Goal: Contribute content: Add original content to the website for others to see

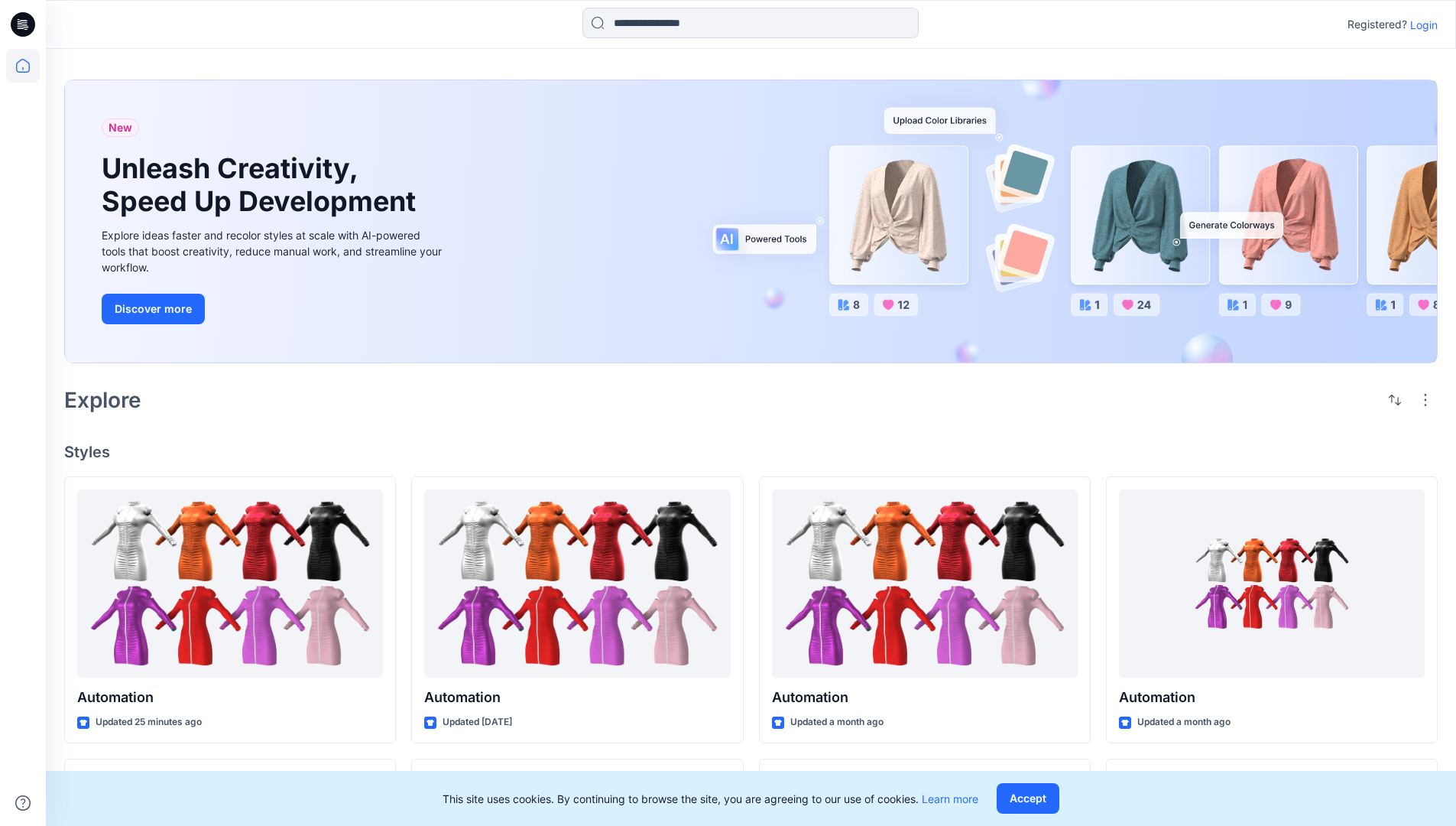
click at [1420, 24] on p "Login" at bounding box center [1424, 25] width 28 height 16
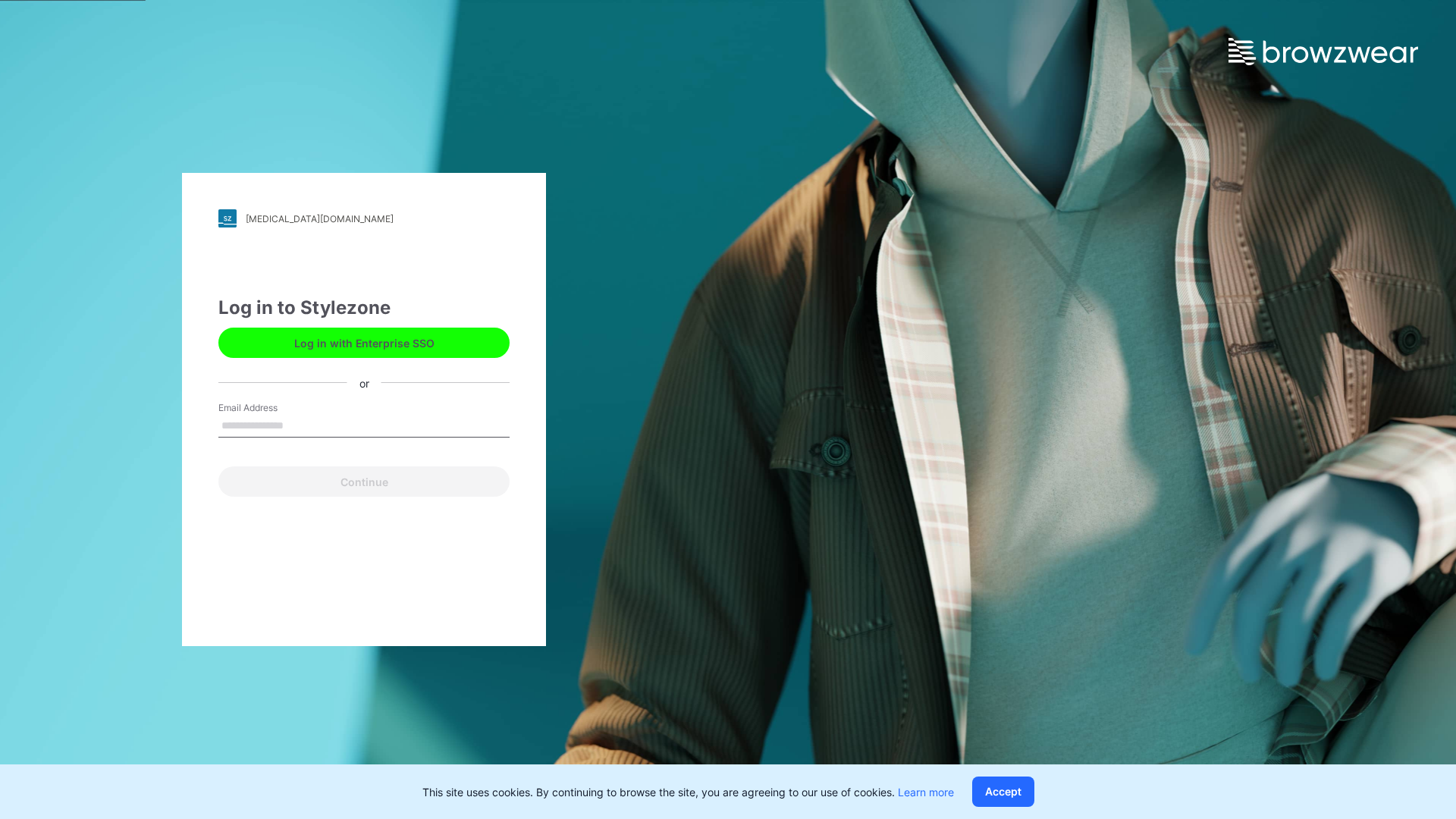
click at [299, 424] on input "Email Address" at bounding box center [364, 426] width 291 height 23
type input "**********"
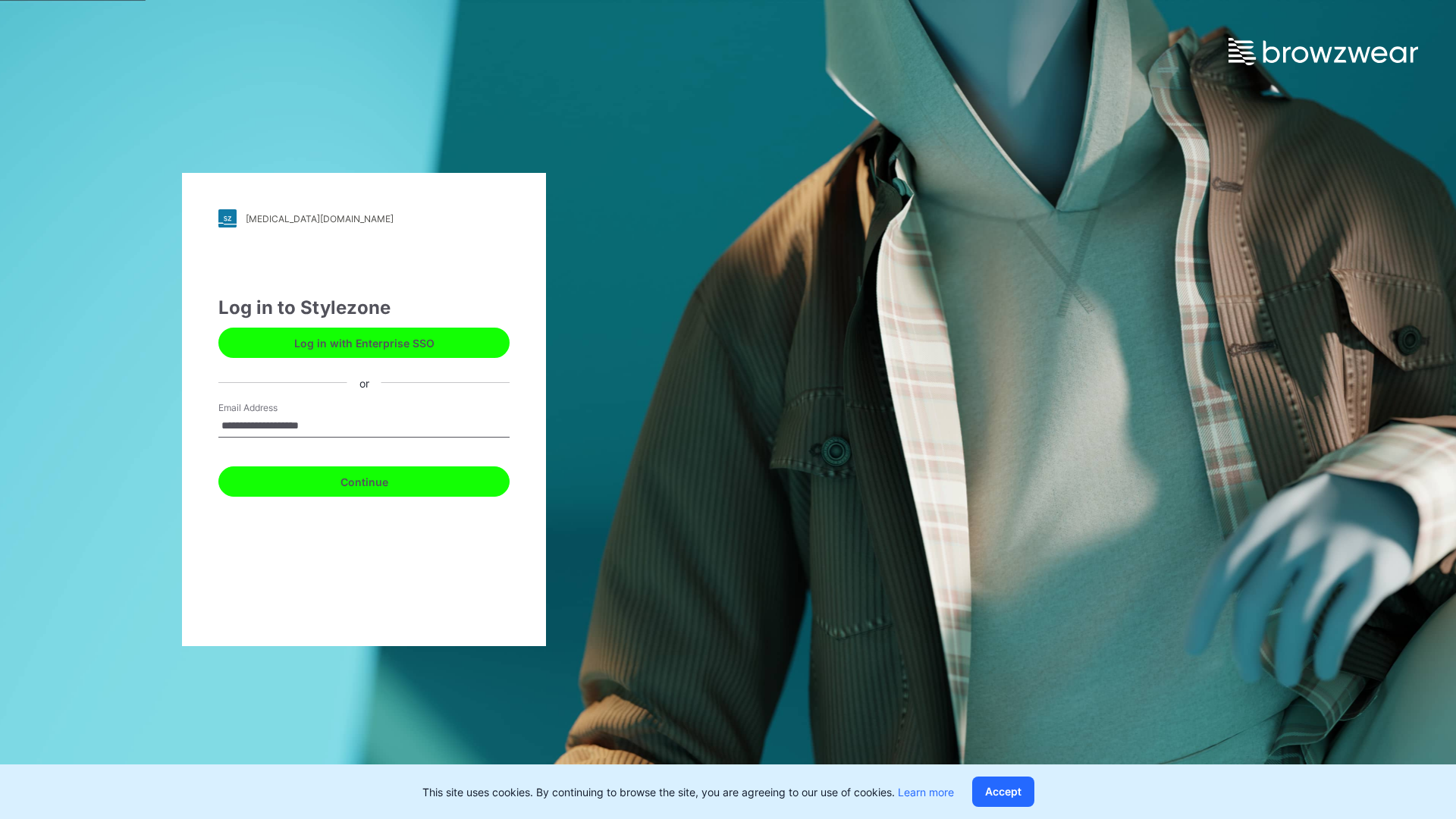
click at [381, 479] on button "Continue" at bounding box center [364, 482] width 291 height 31
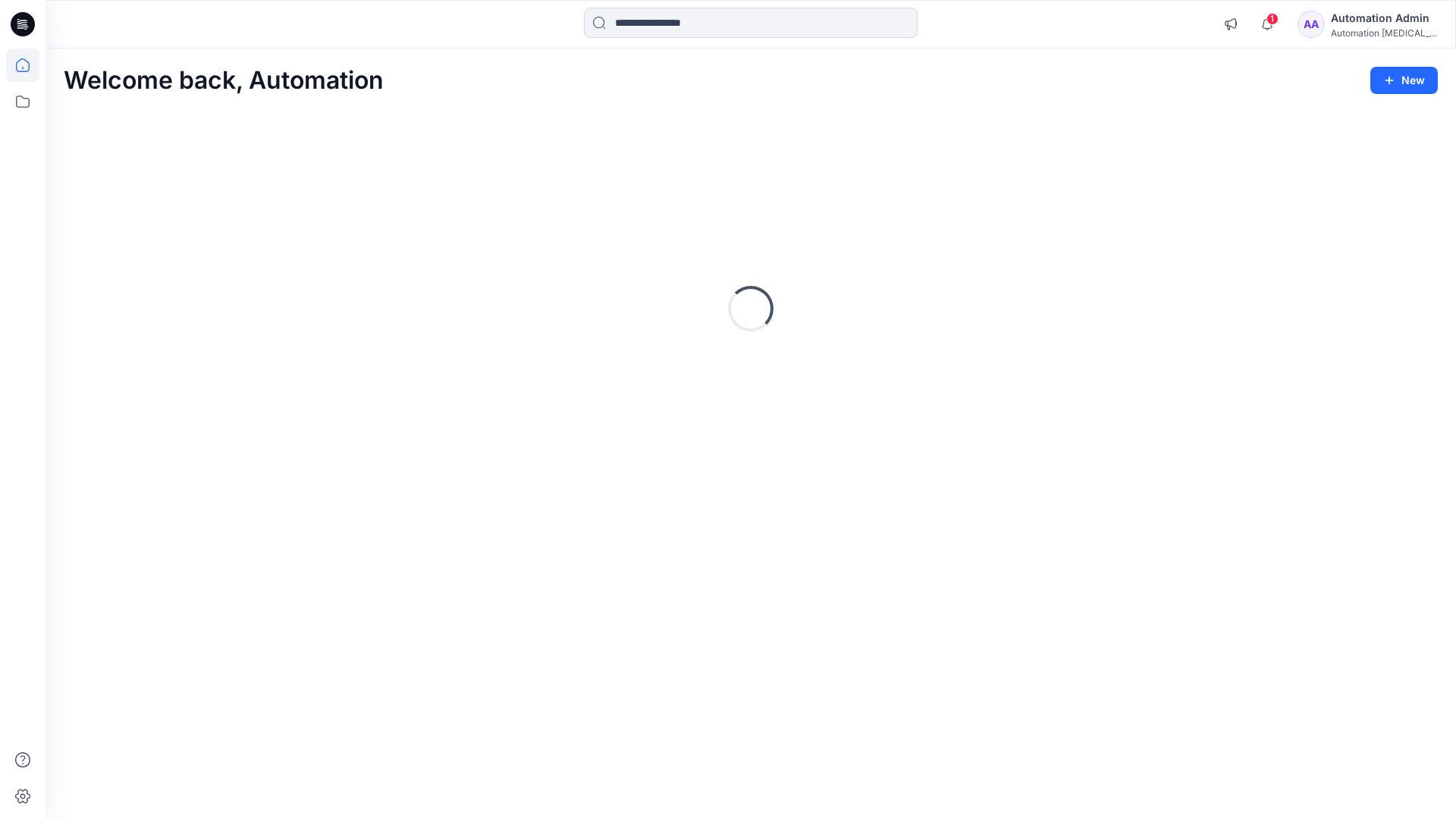
click at [29, 65] on icon at bounding box center [23, 65] width 14 height 14
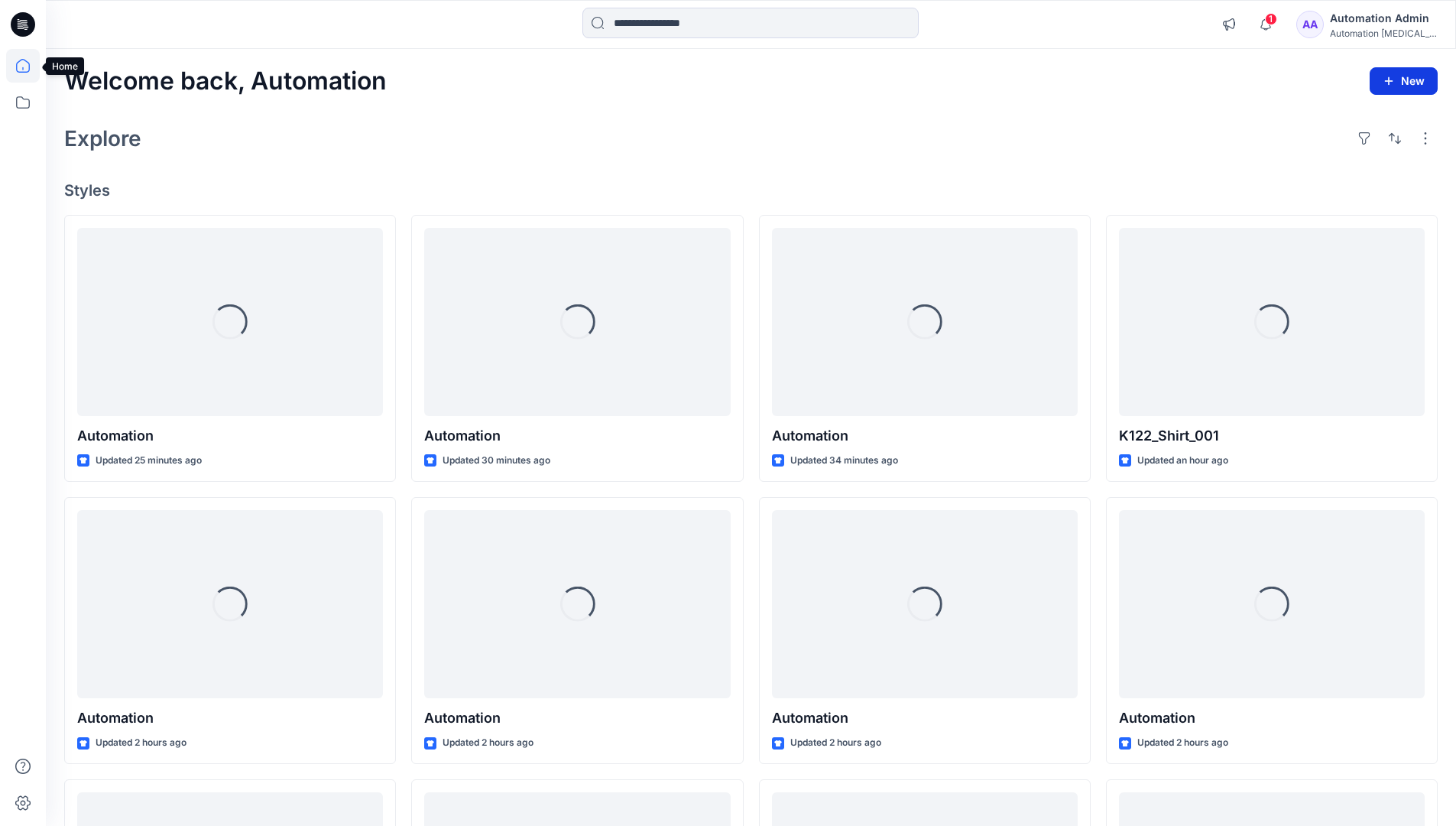
click at [1396, 73] on button "New" at bounding box center [1404, 81] width 68 height 28
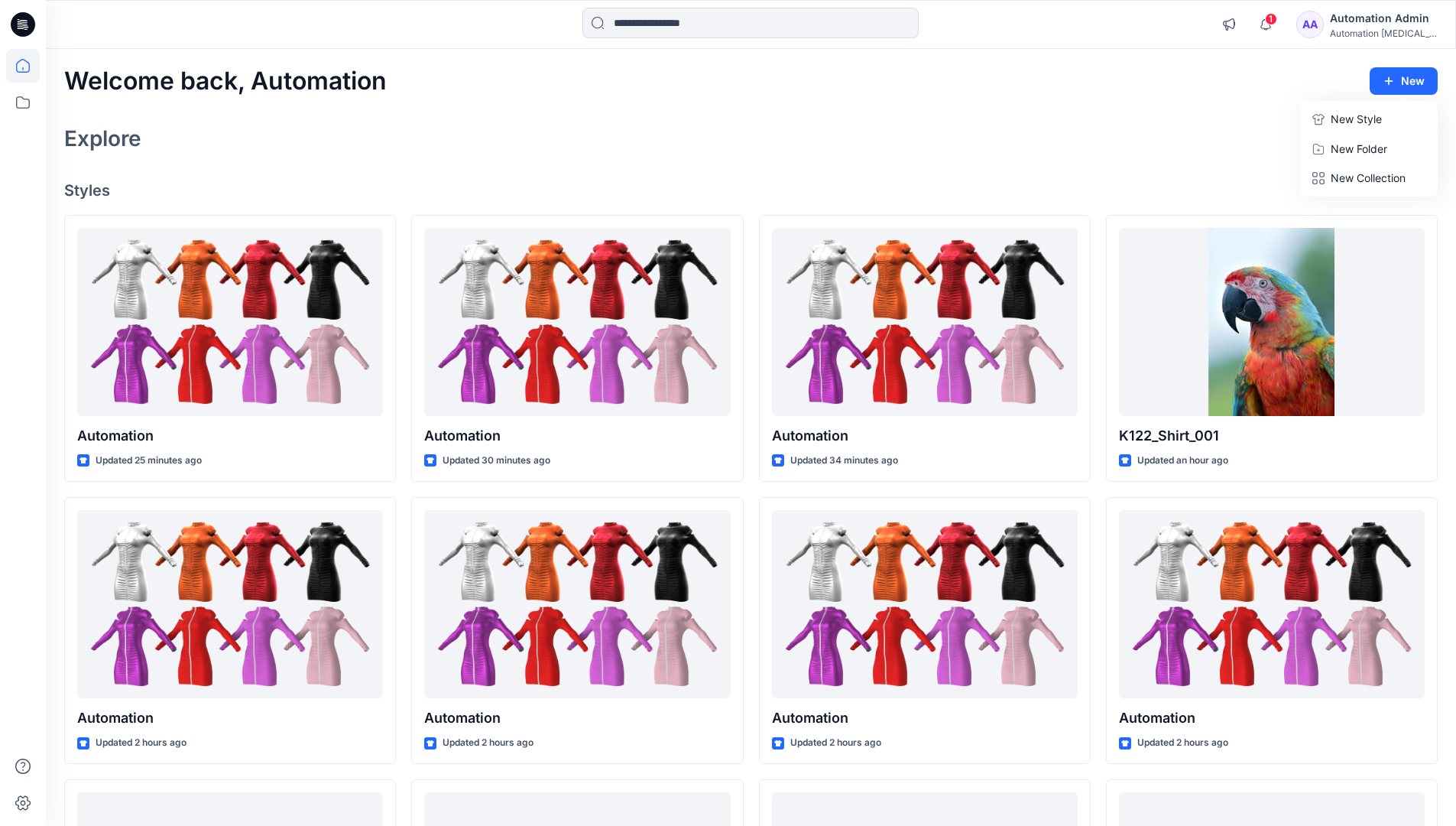
click at [1358, 120] on p "New Style" at bounding box center [1356, 119] width 51 height 19
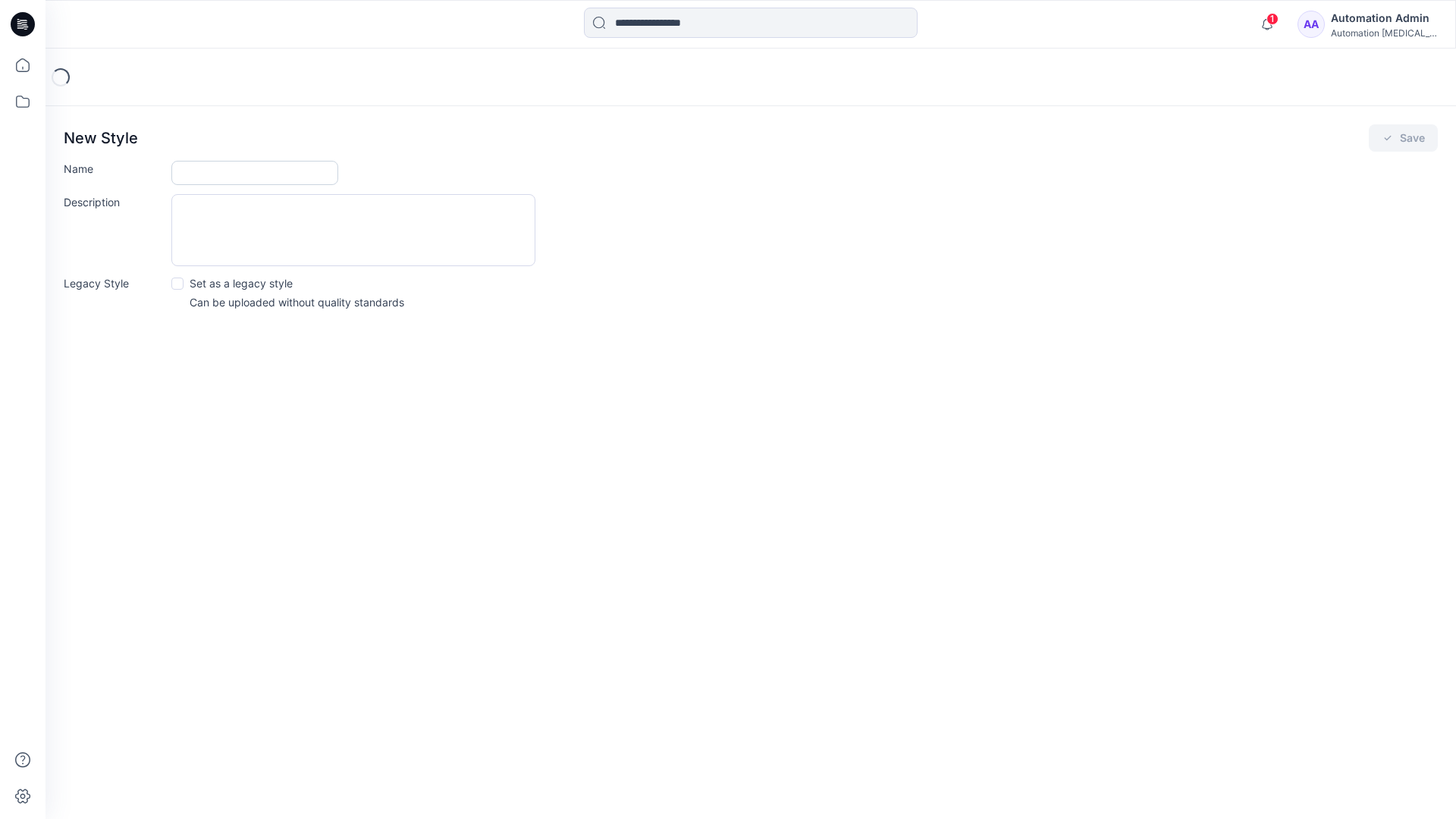
click at [186, 174] on input "Name" at bounding box center [254, 173] width 167 height 24
click at [286, 165] on input "Name" at bounding box center [254, 173] width 167 height 24
type input "**********"
click at [1413, 135] on button "Save" at bounding box center [1403, 138] width 69 height 27
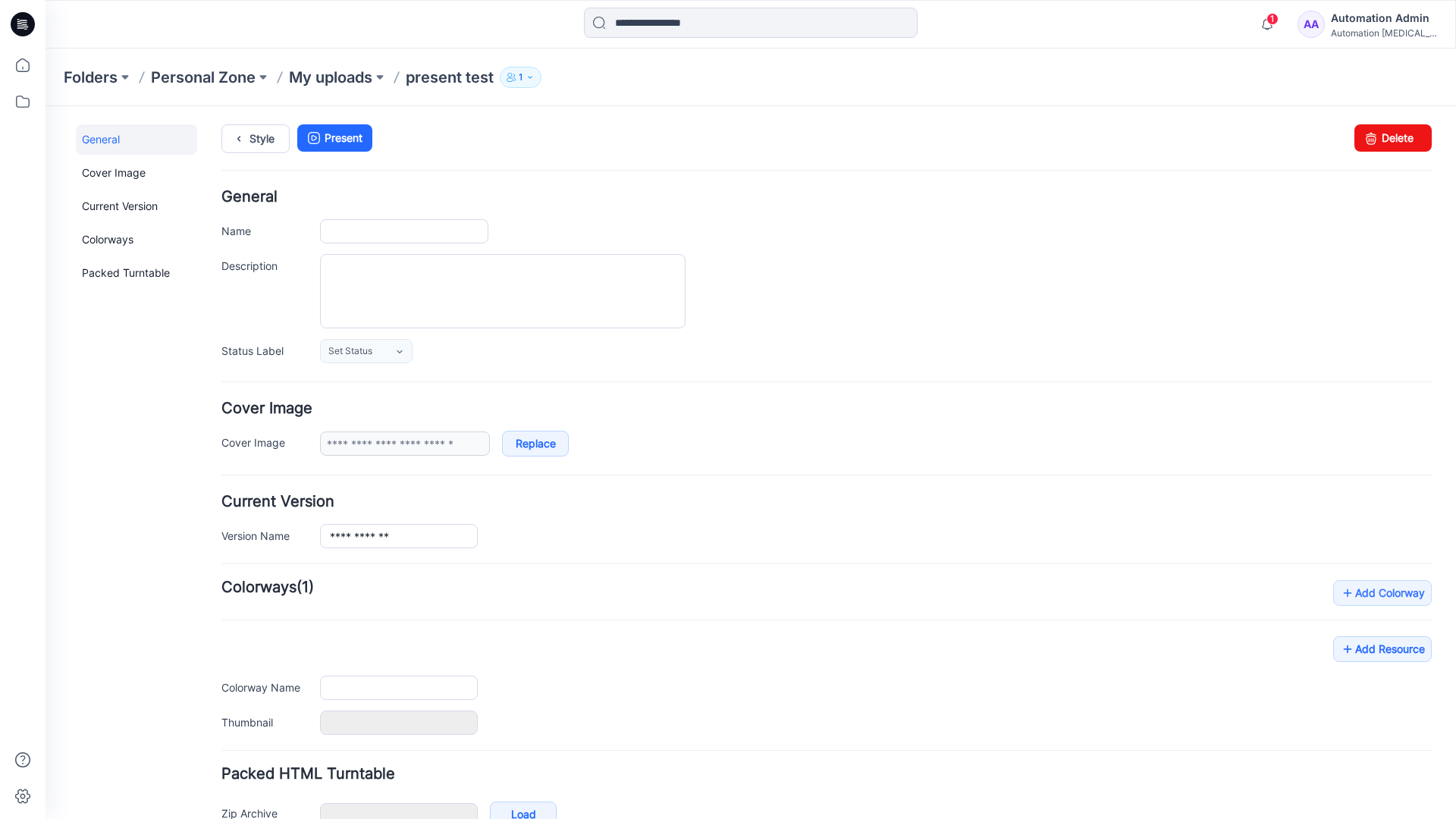
type input "**********"
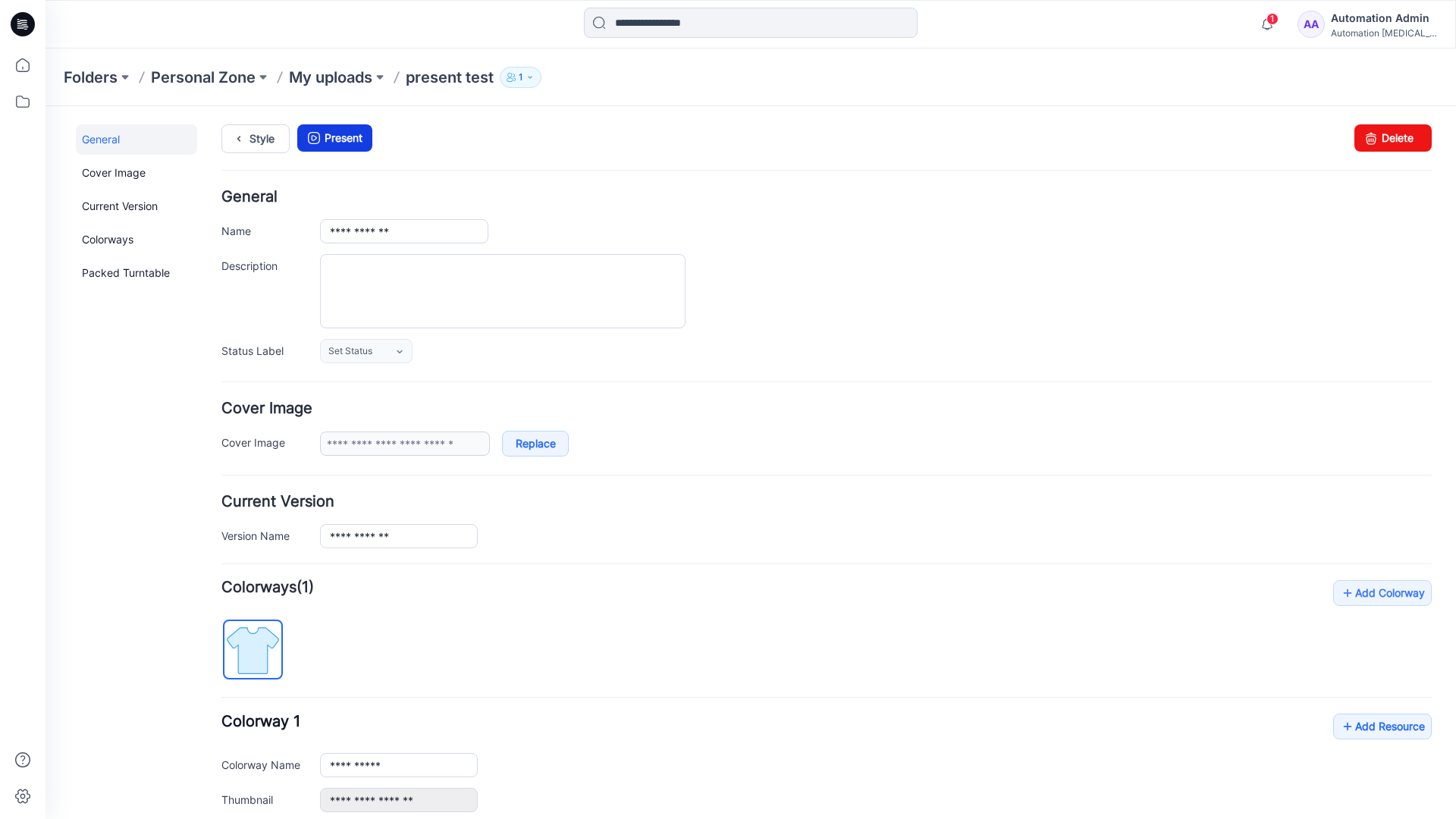
click at [340, 137] on link "Present" at bounding box center [334, 138] width 75 height 27
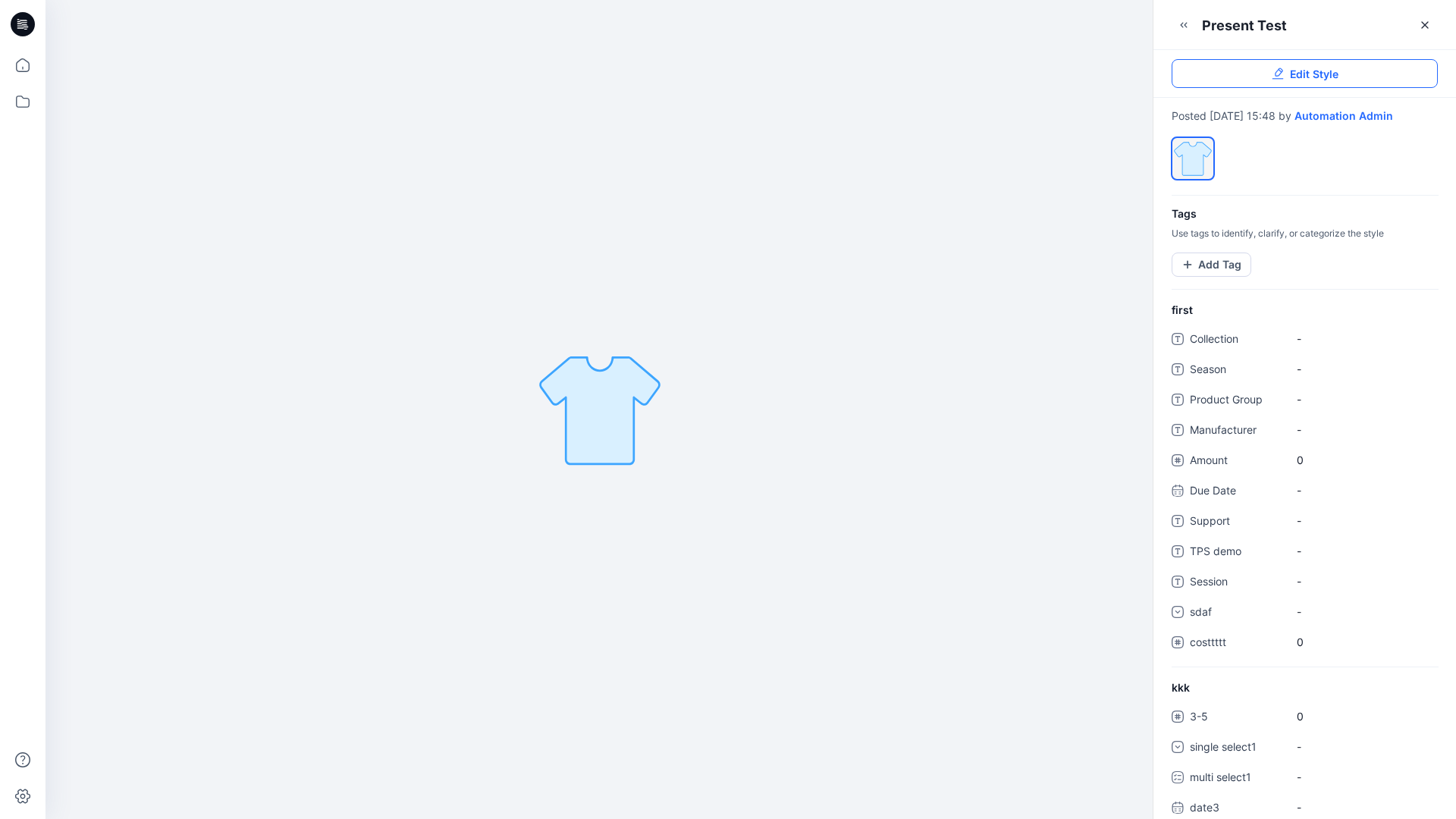
click at [1343, 76] on link "Edit Style" at bounding box center [1304, 73] width 266 height 29
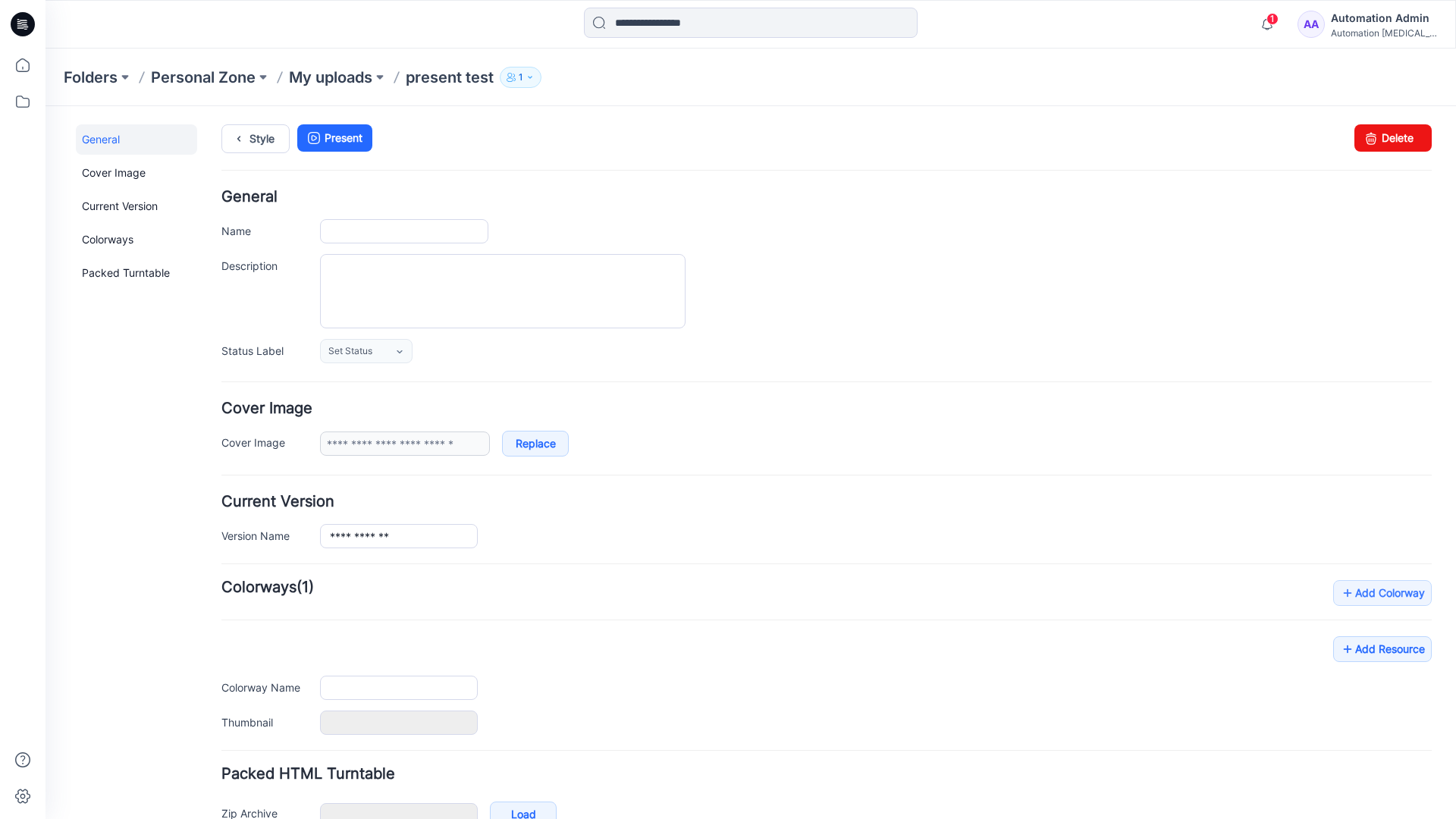
type input "**********"
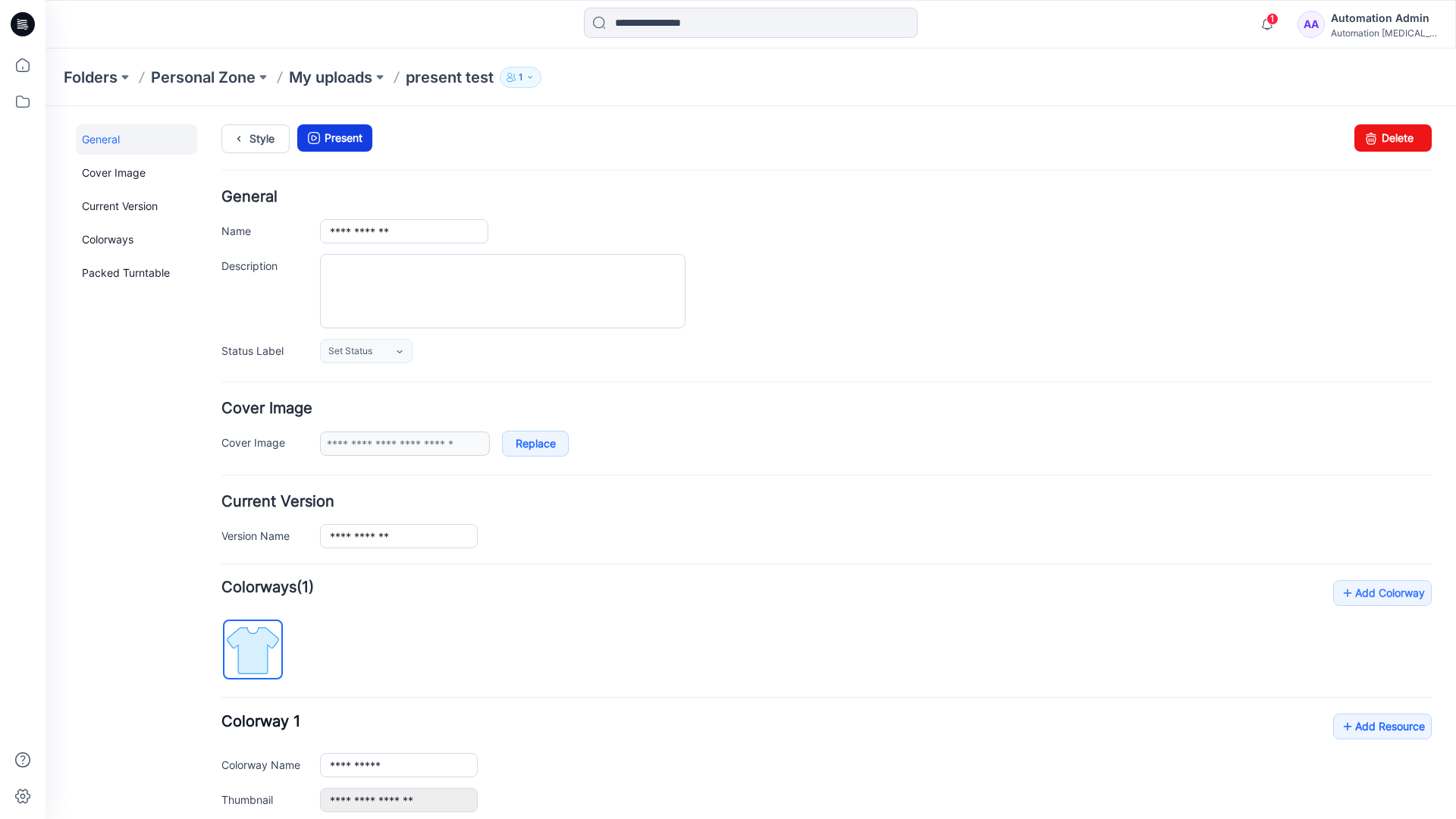
click at [334, 137] on link "Present" at bounding box center [334, 138] width 75 height 27
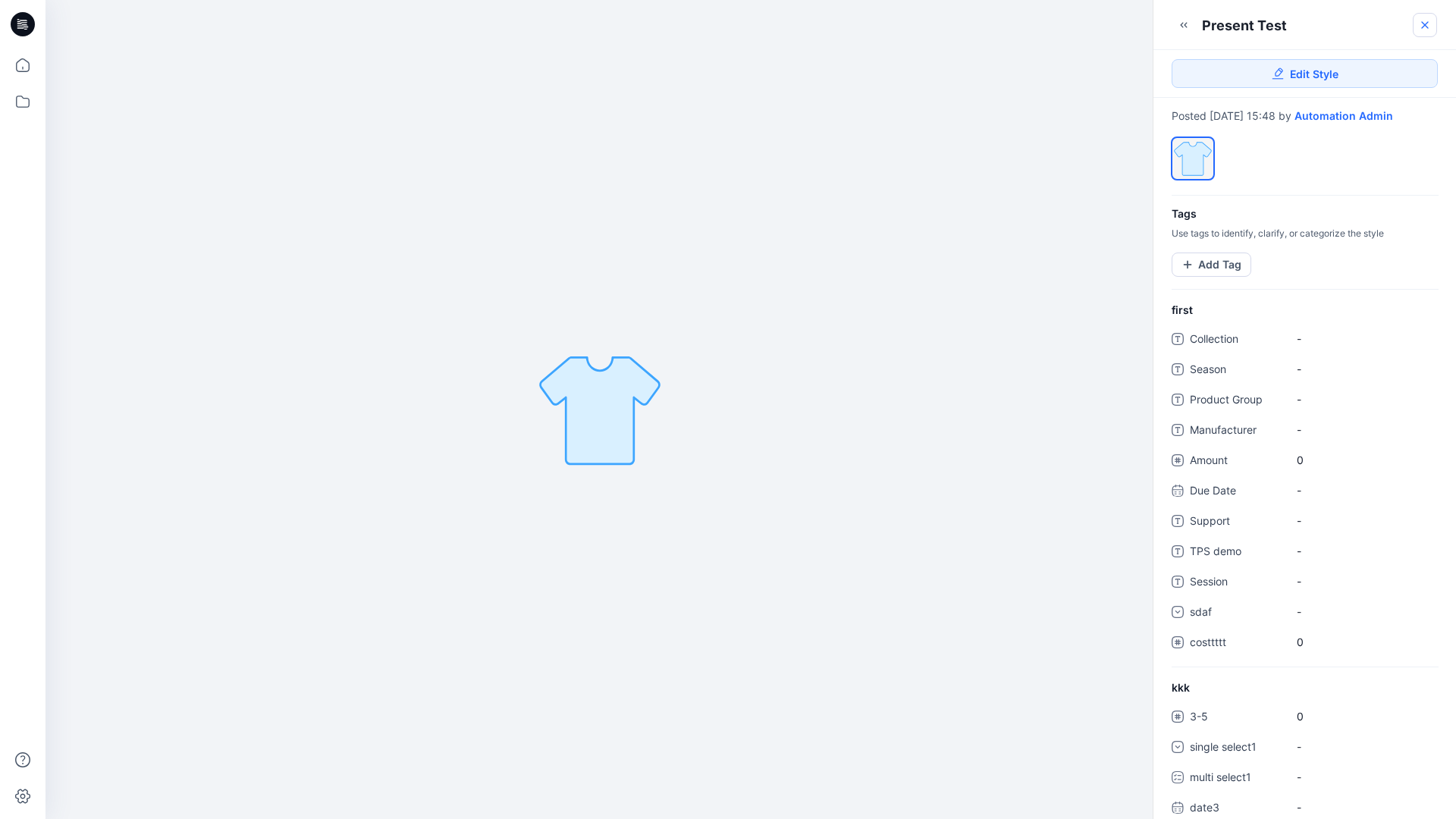
click at [1425, 27] on icon at bounding box center [1425, 24] width 12 height 12
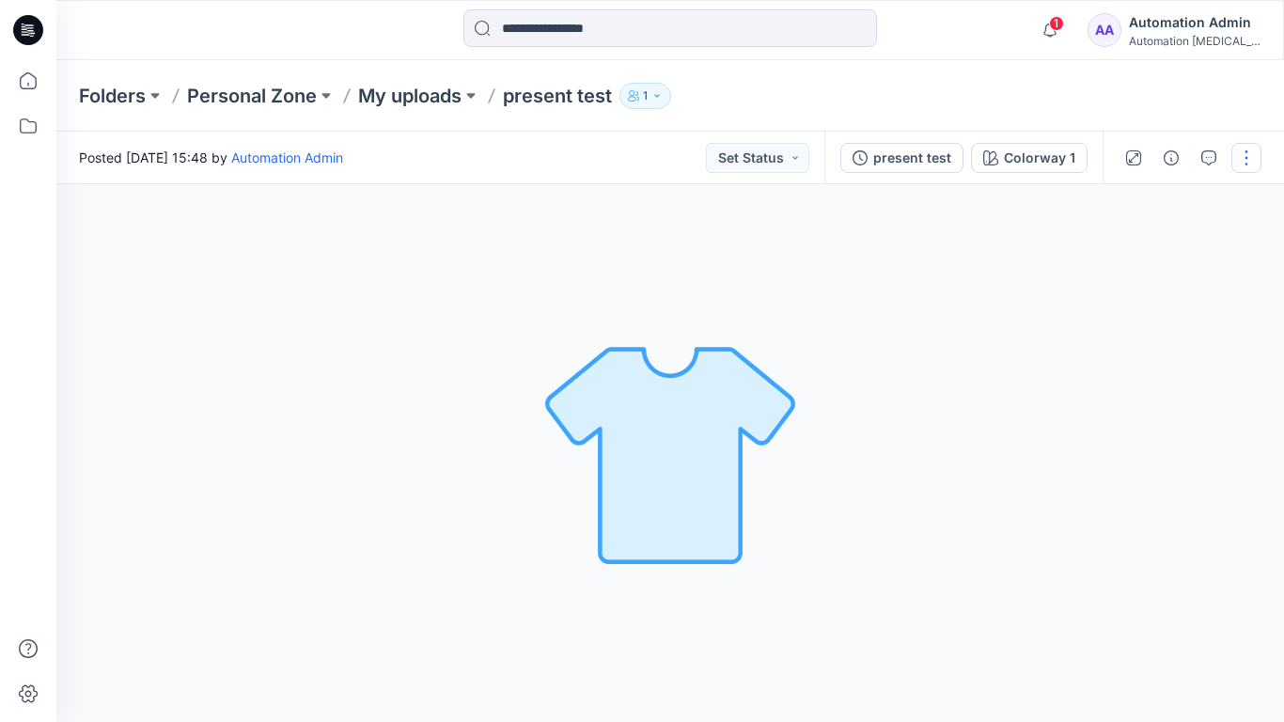
click at [1244, 165] on button "button" at bounding box center [1246, 158] width 30 height 30
click at [1115, 199] on p "Present" at bounding box center [1138, 202] width 47 height 20
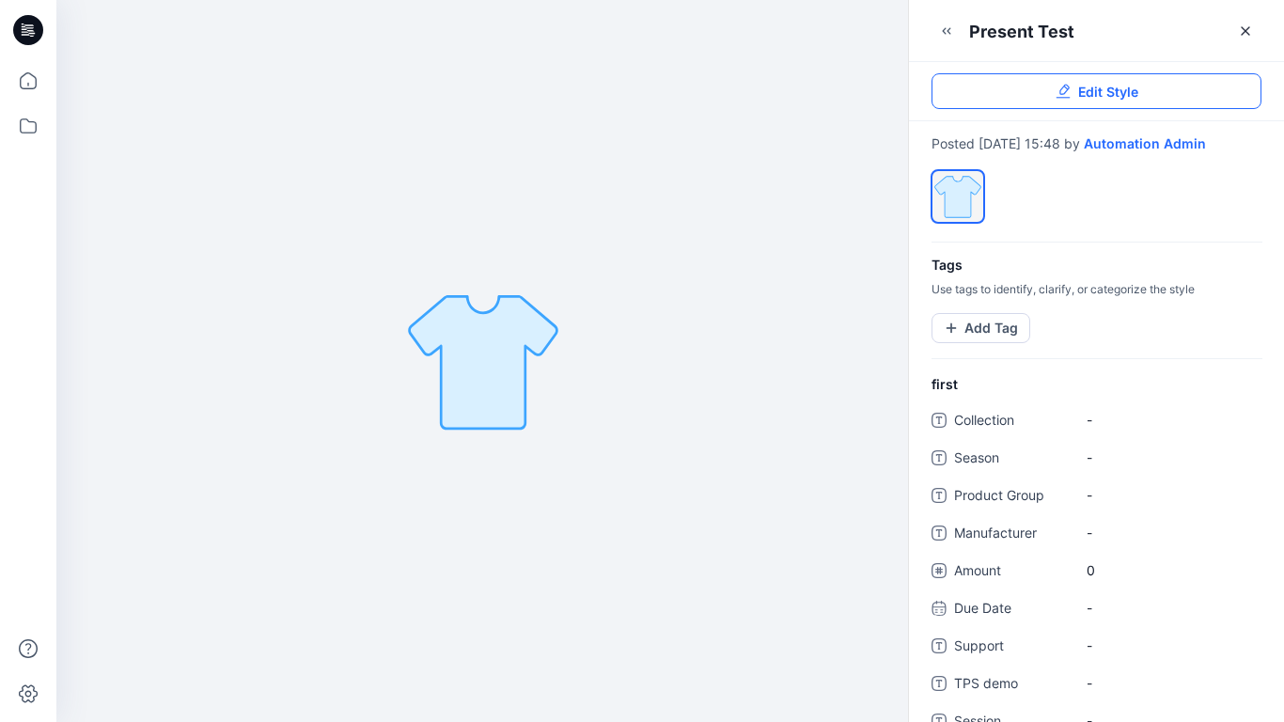
click at [1226, 88] on link "Edit Style" at bounding box center [1096, 91] width 330 height 36
click at [993, 342] on button "Add Tag" at bounding box center [980, 328] width 99 height 30
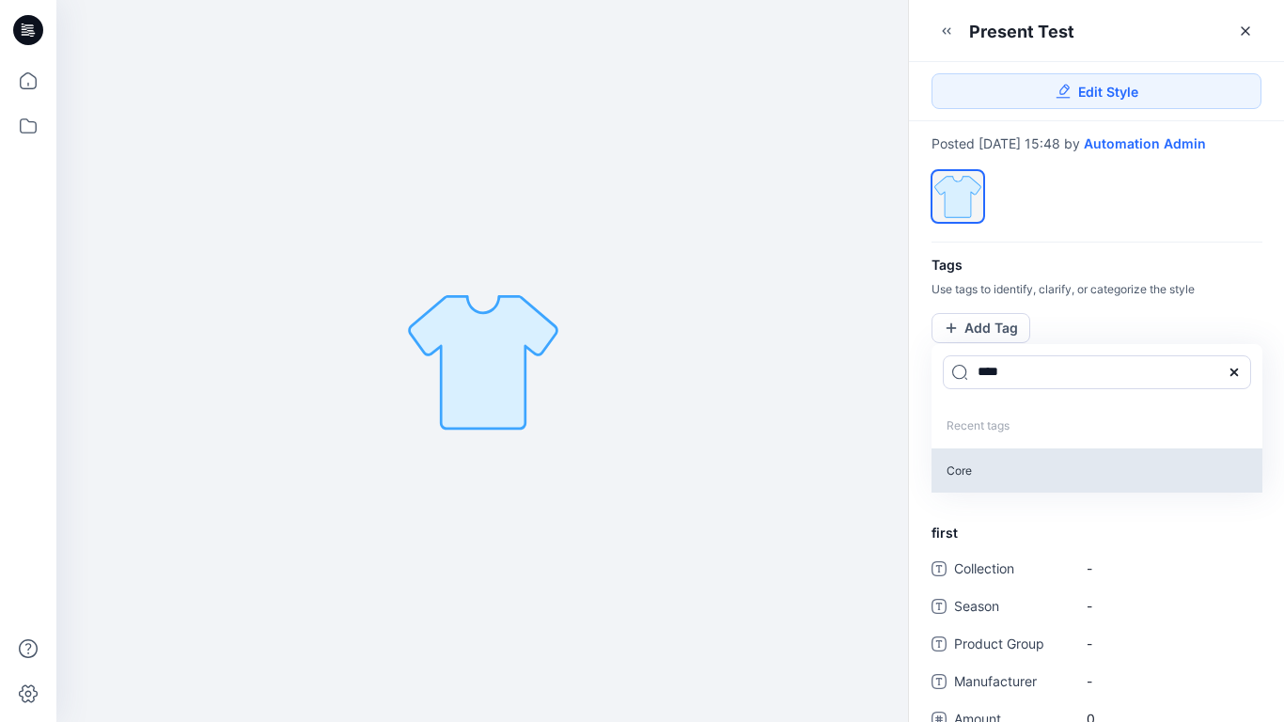
type input "****"
click at [959, 486] on p "Core" at bounding box center [1096, 470] width 331 height 44
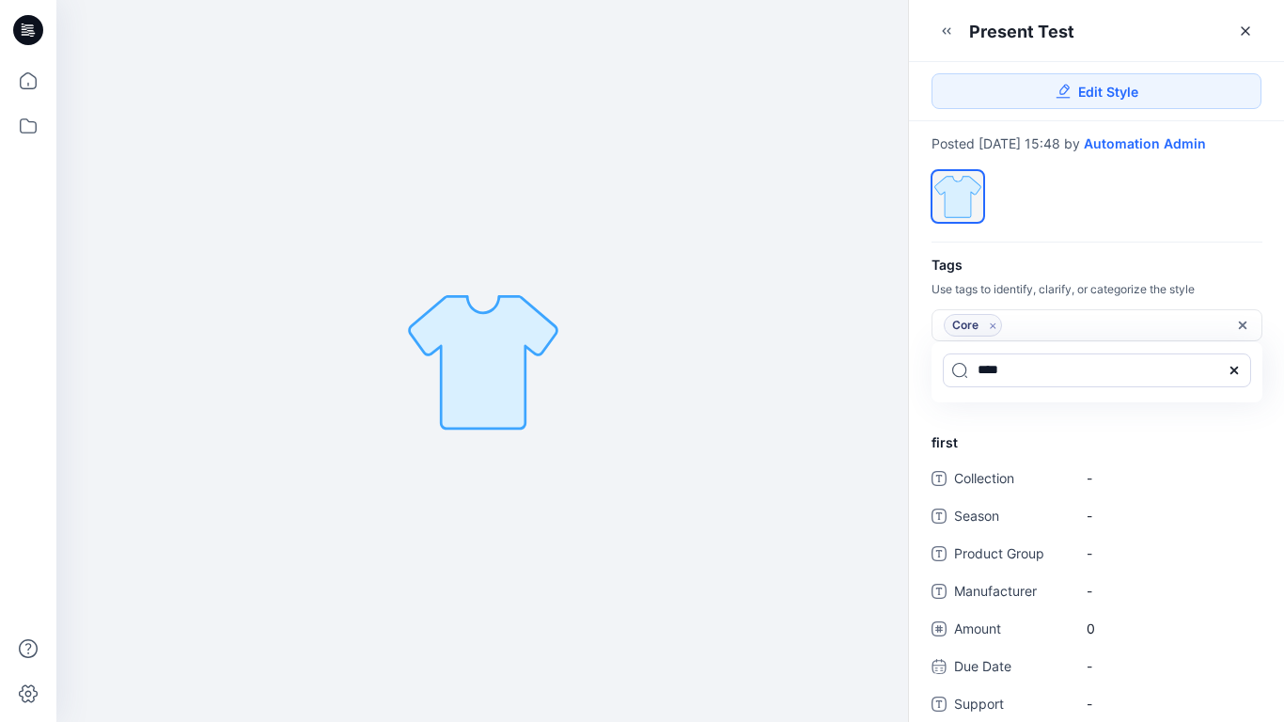
click at [1240, 378] on icon at bounding box center [1234, 370] width 15 height 15
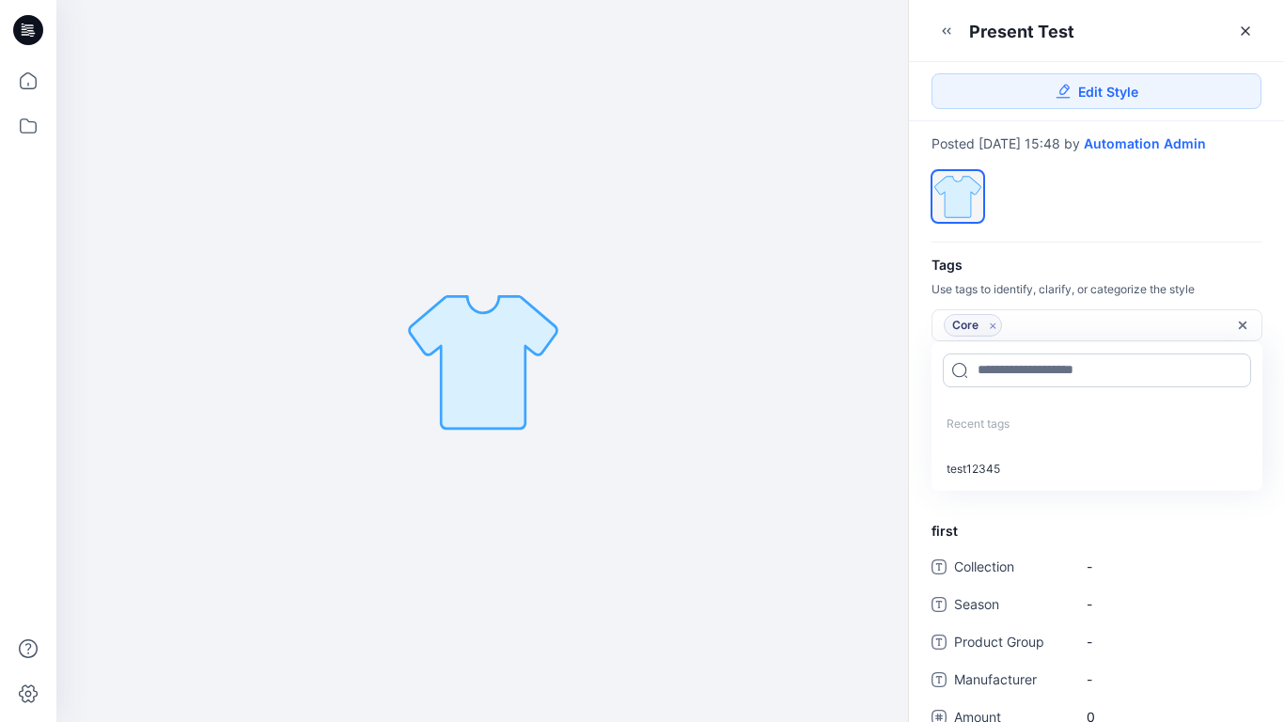
click at [1034, 382] on input at bounding box center [1097, 370] width 308 height 34
type input "*********"
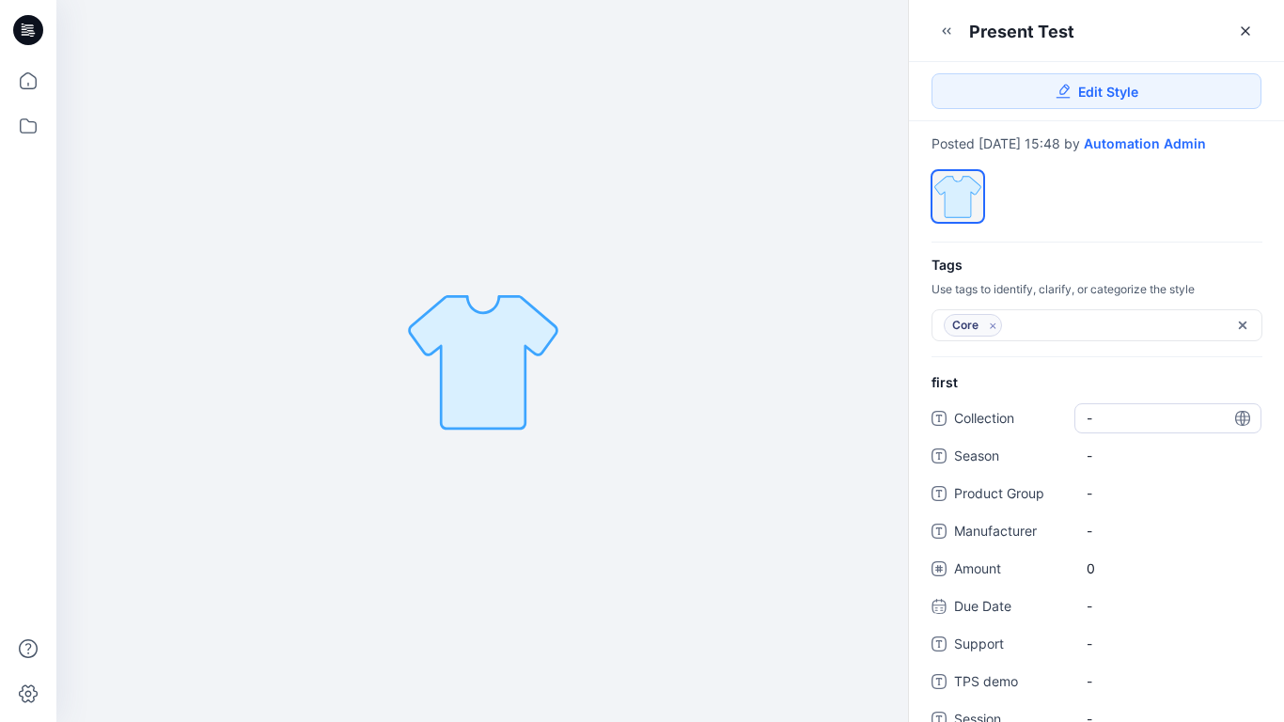
scroll to position [504, 0]
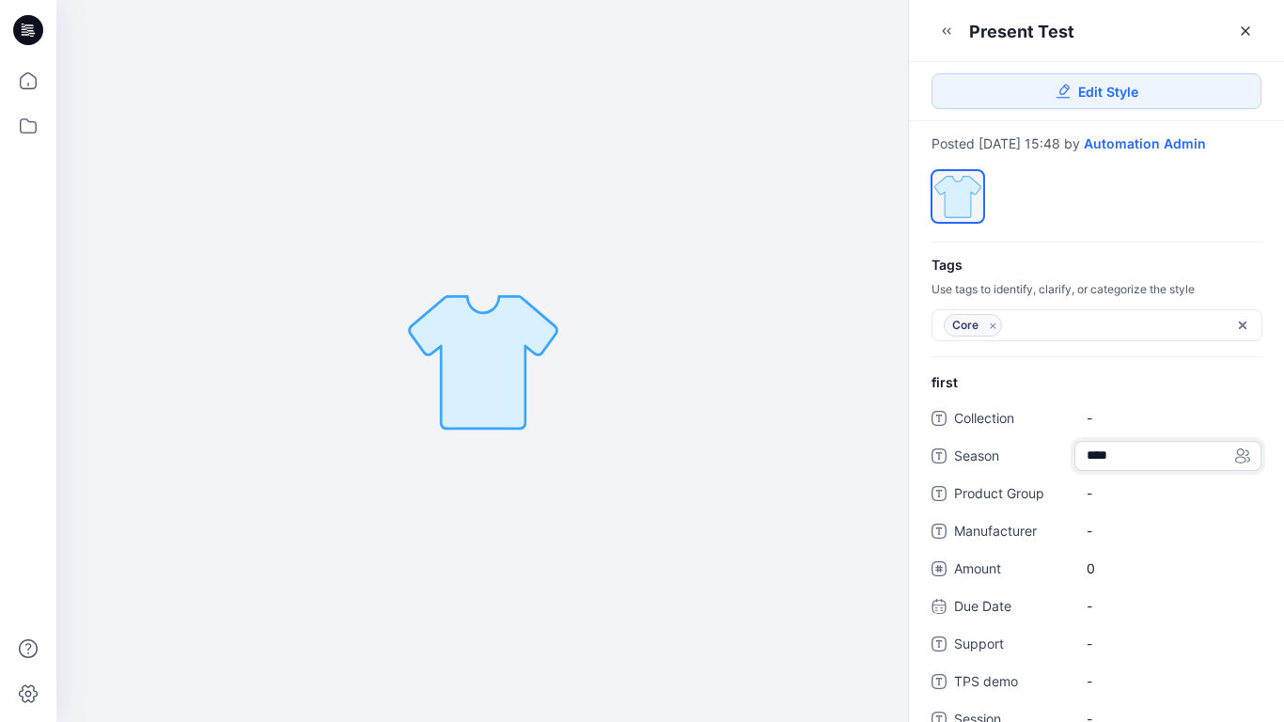
type textarea "*****"
click at [1160, 503] on Group "-" at bounding box center [1168, 493] width 163 height 20
type textarea "****"
click at [1097, 539] on span "-" at bounding box center [1168, 531] width 163 height 20
type textarea "****"
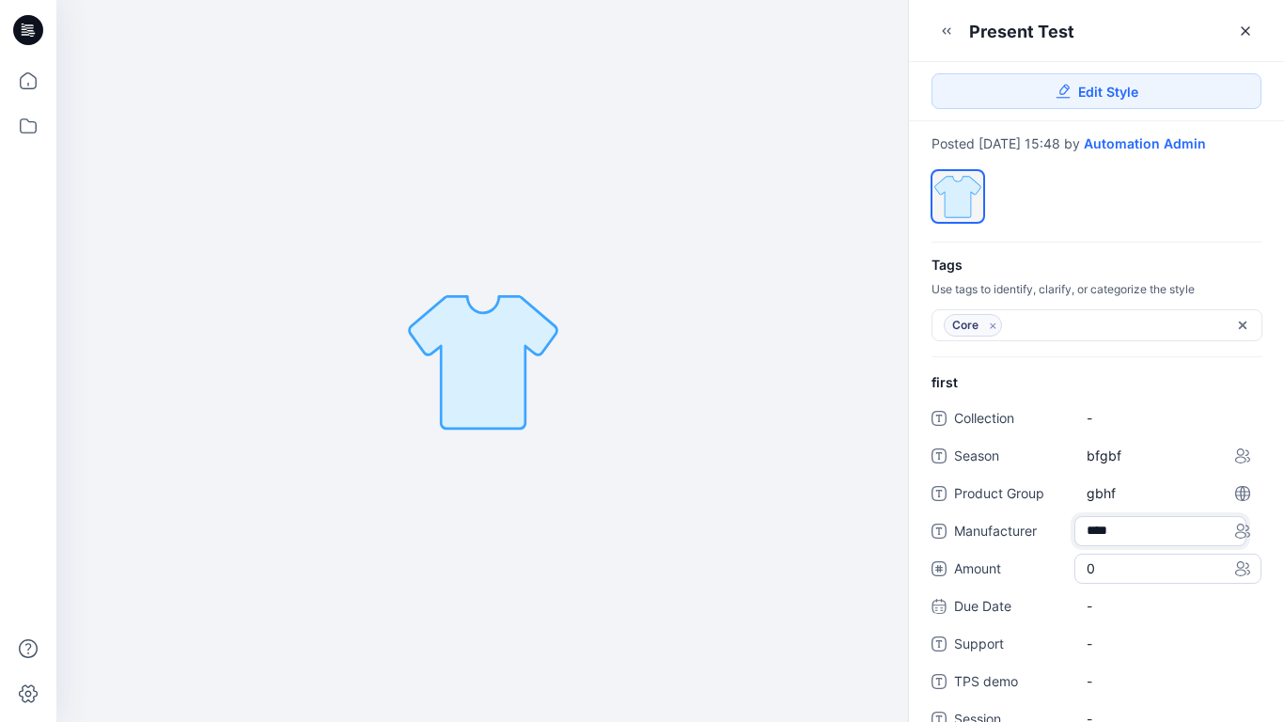
click at [1100, 578] on span "0" at bounding box center [1168, 568] width 163 height 20
type input "*"
click at [1102, 628] on div "-" at bounding box center [1167, 626] width 187 height 30
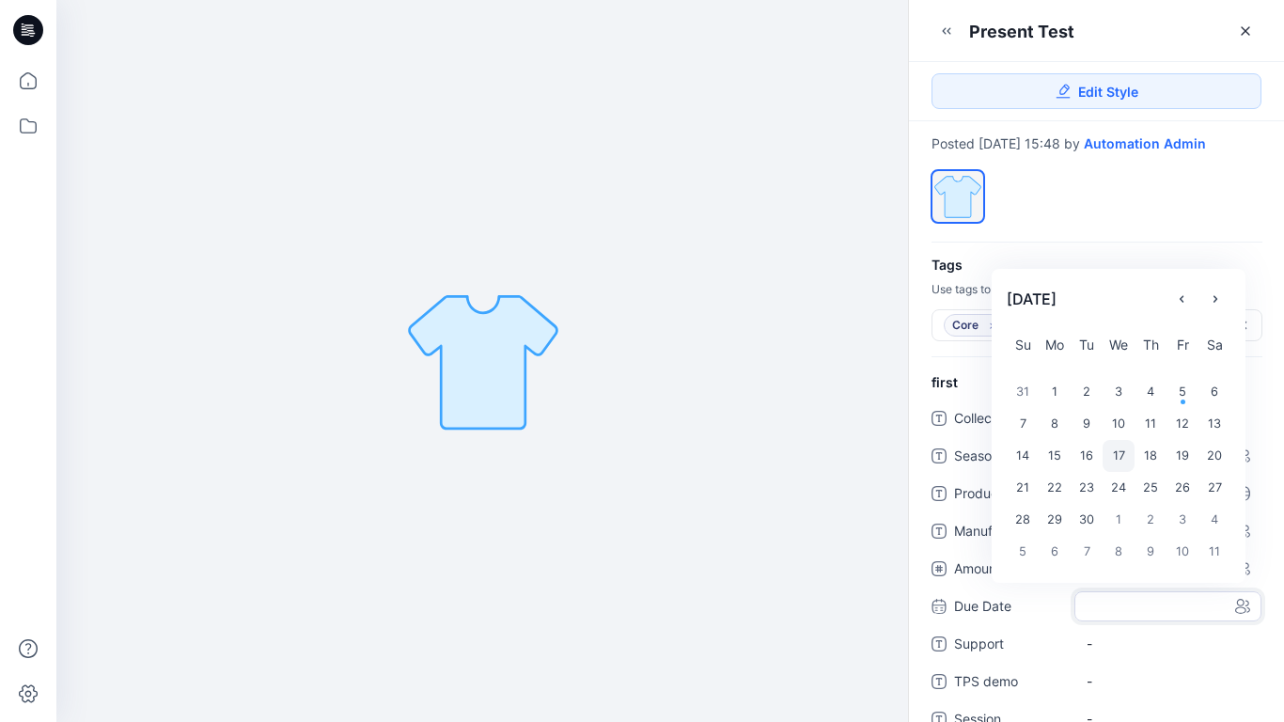
click at [1124, 468] on div "17" at bounding box center [1118, 456] width 32 height 32
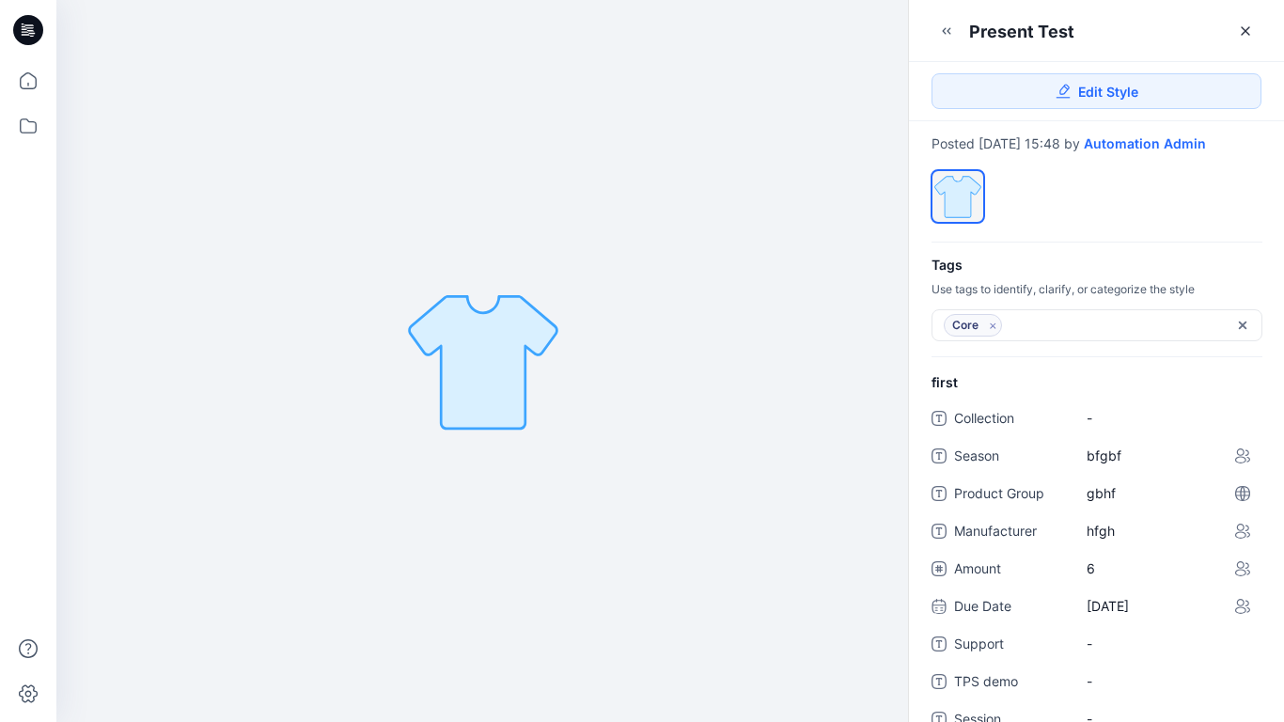
scroll to position [423, 0]
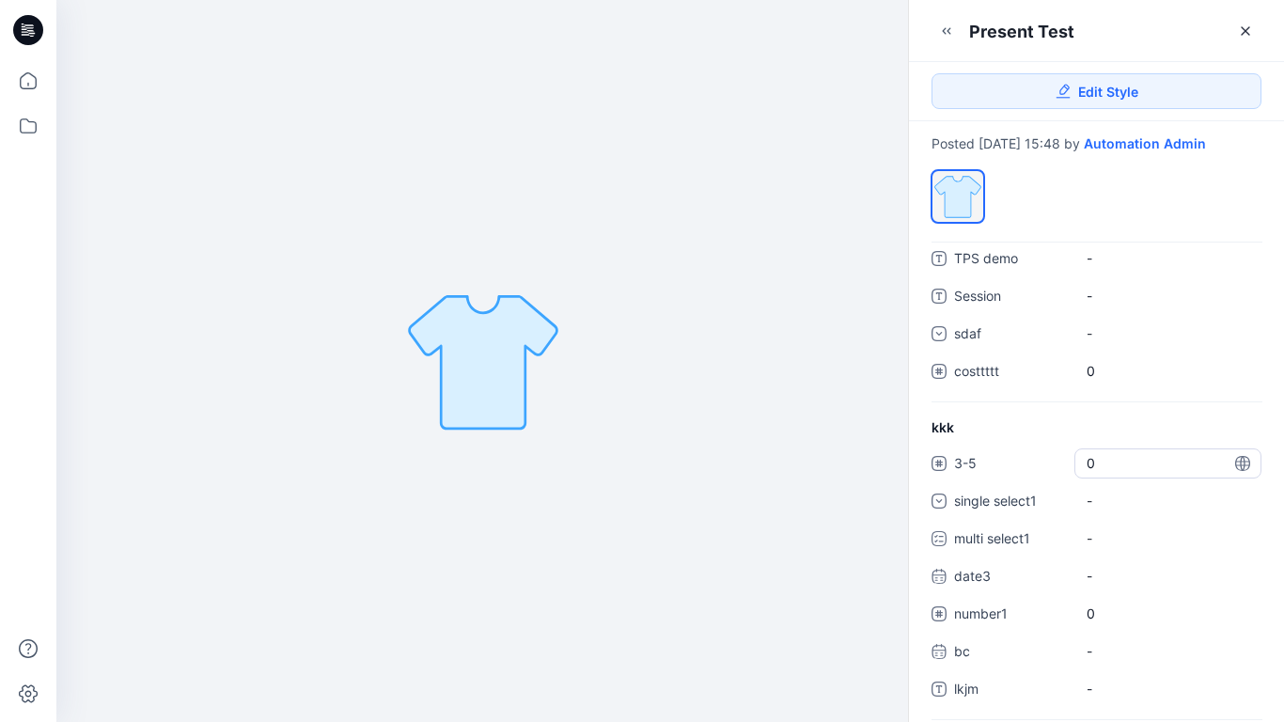
click at [1097, 473] on span "0" at bounding box center [1168, 463] width 163 height 20
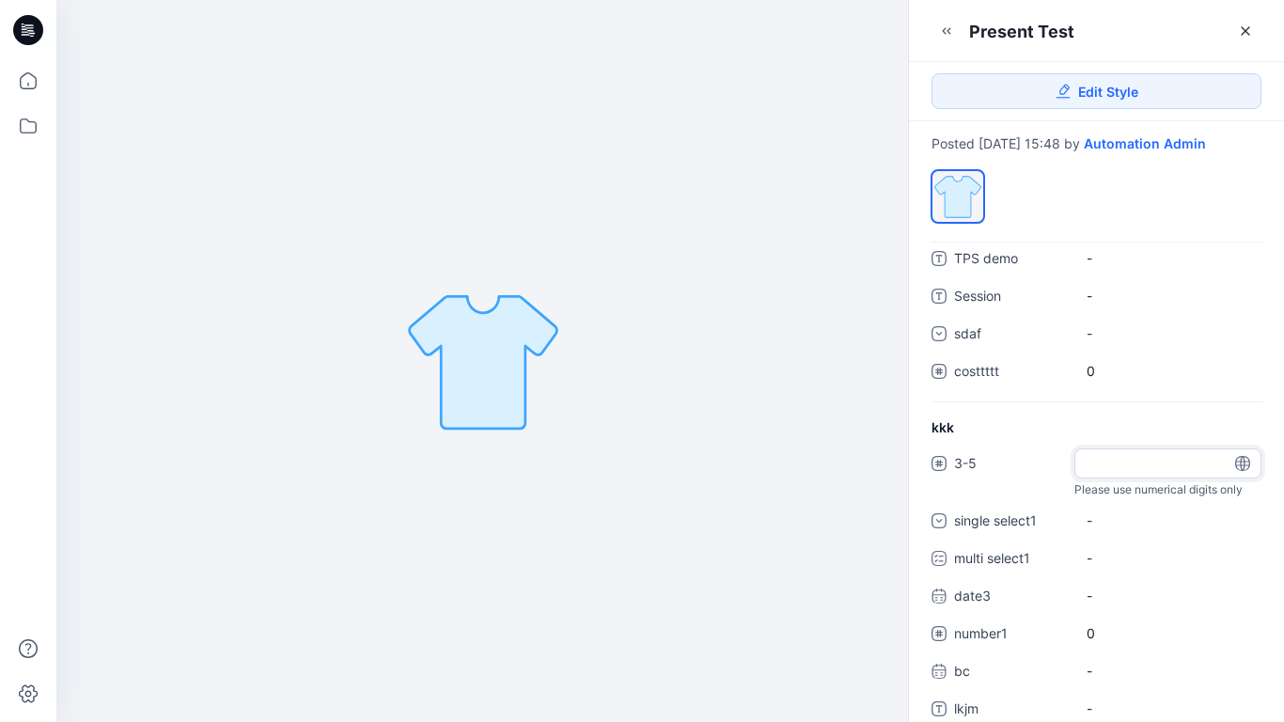
type input "*"
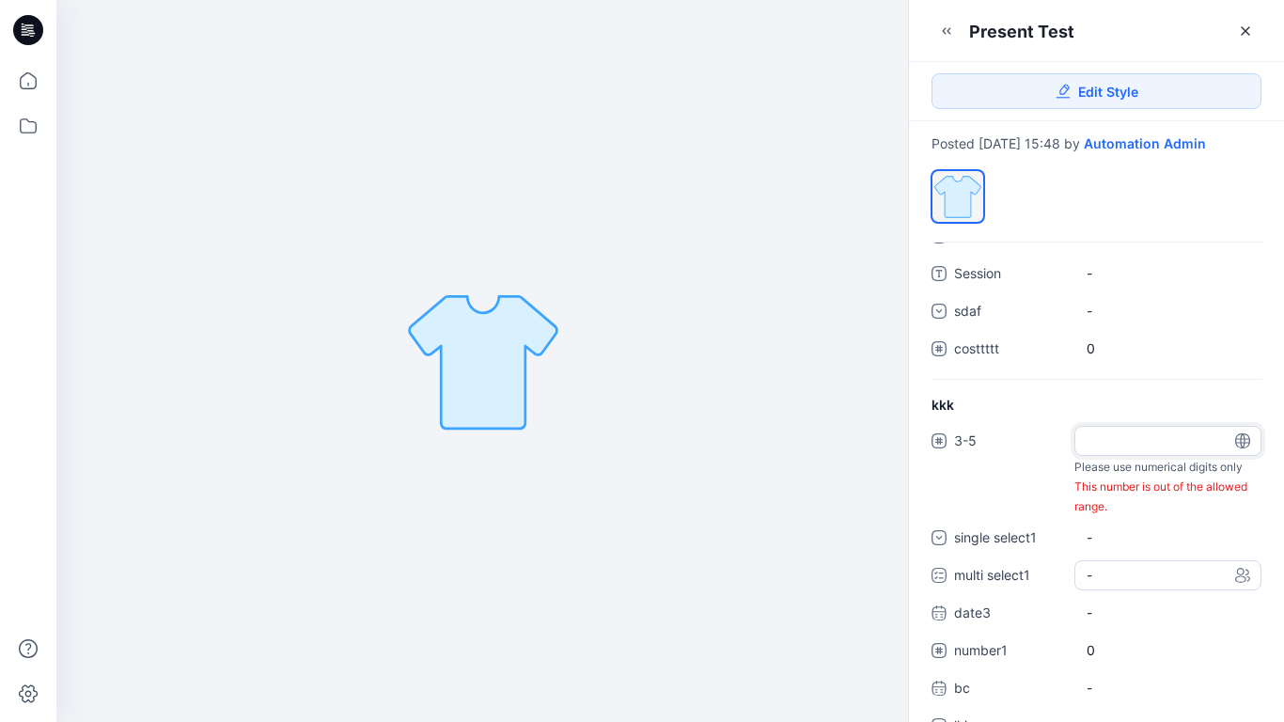
click at [1134, 602] on div "3-5 * Please use numerical digits only This number is out of the allowed range.…" at bounding box center [1096, 591] width 330 height 331
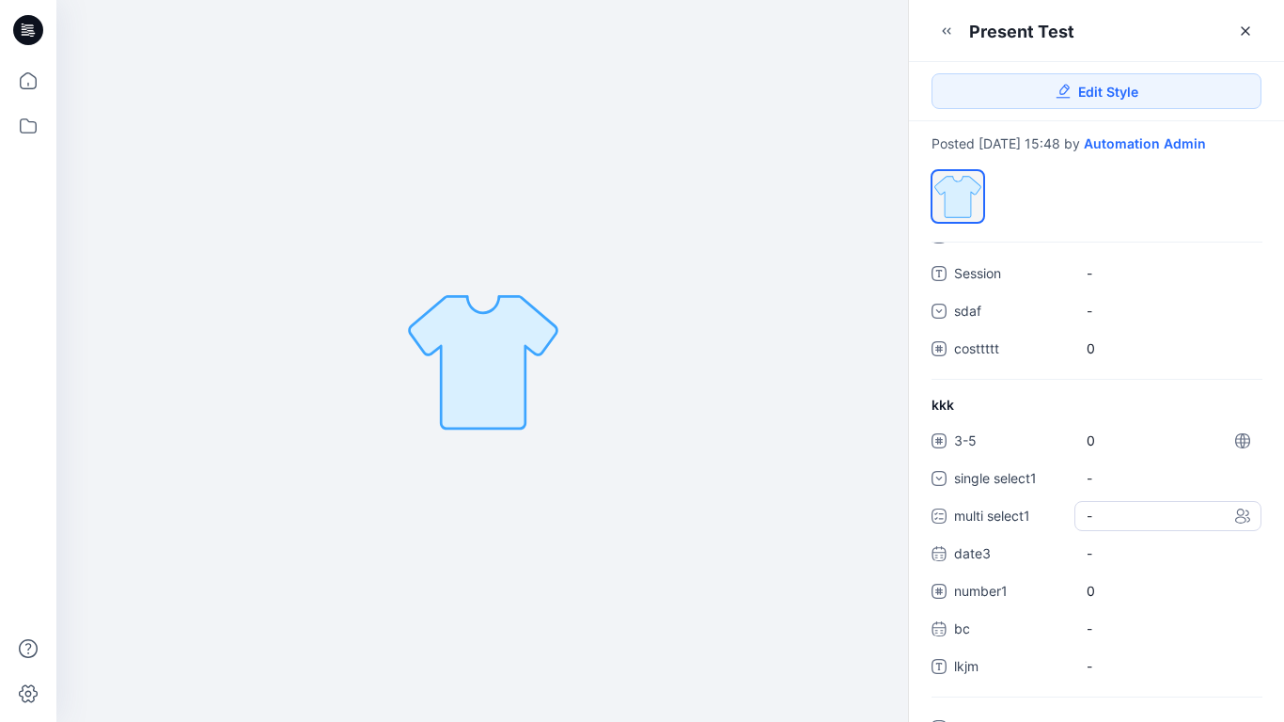
click at [1128, 531] on div "-" at bounding box center [1167, 516] width 187 height 30
click at [1102, 565] on span at bounding box center [1097, 557] width 15 height 15
click at [1097, 604] on span at bounding box center [1097, 596] width 15 height 15
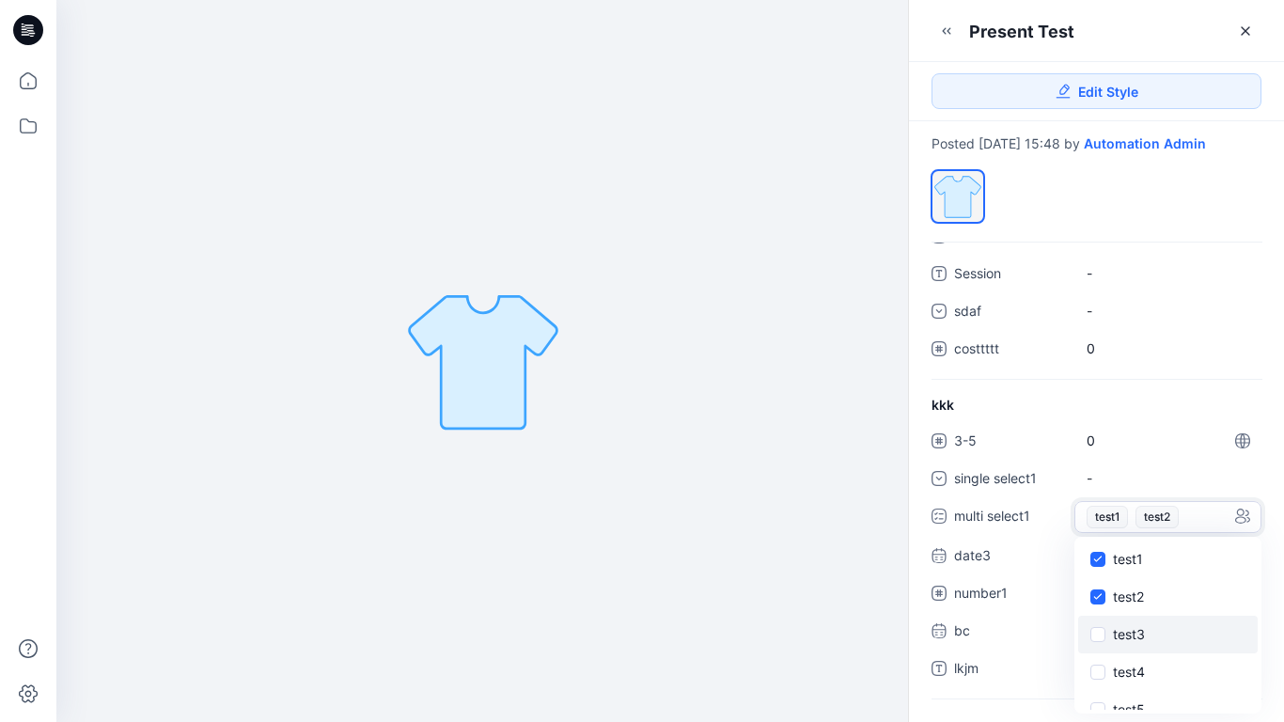
click at [1097, 642] on span at bounding box center [1097, 634] width 15 height 15
click at [1098, 562] on icon at bounding box center [1097, 558] width 8 height 7
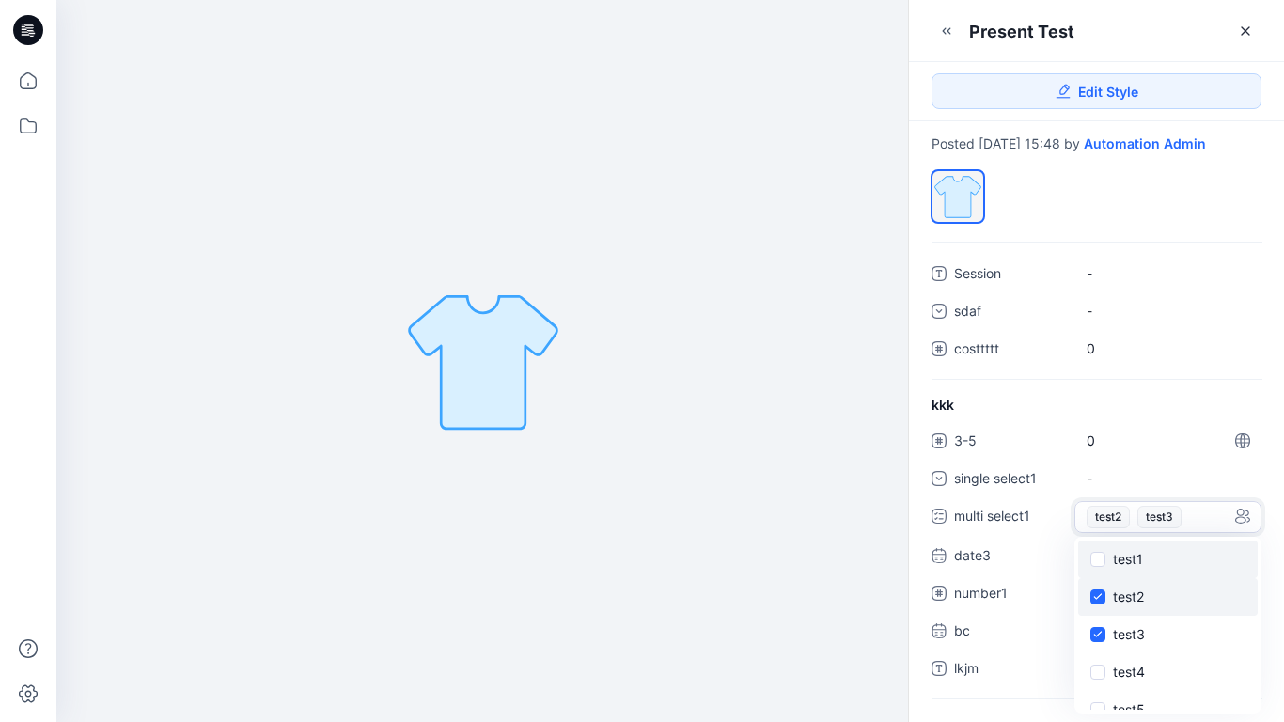
click at [1098, 604] on span at bounding box center [1097, 596] width 15 height 15
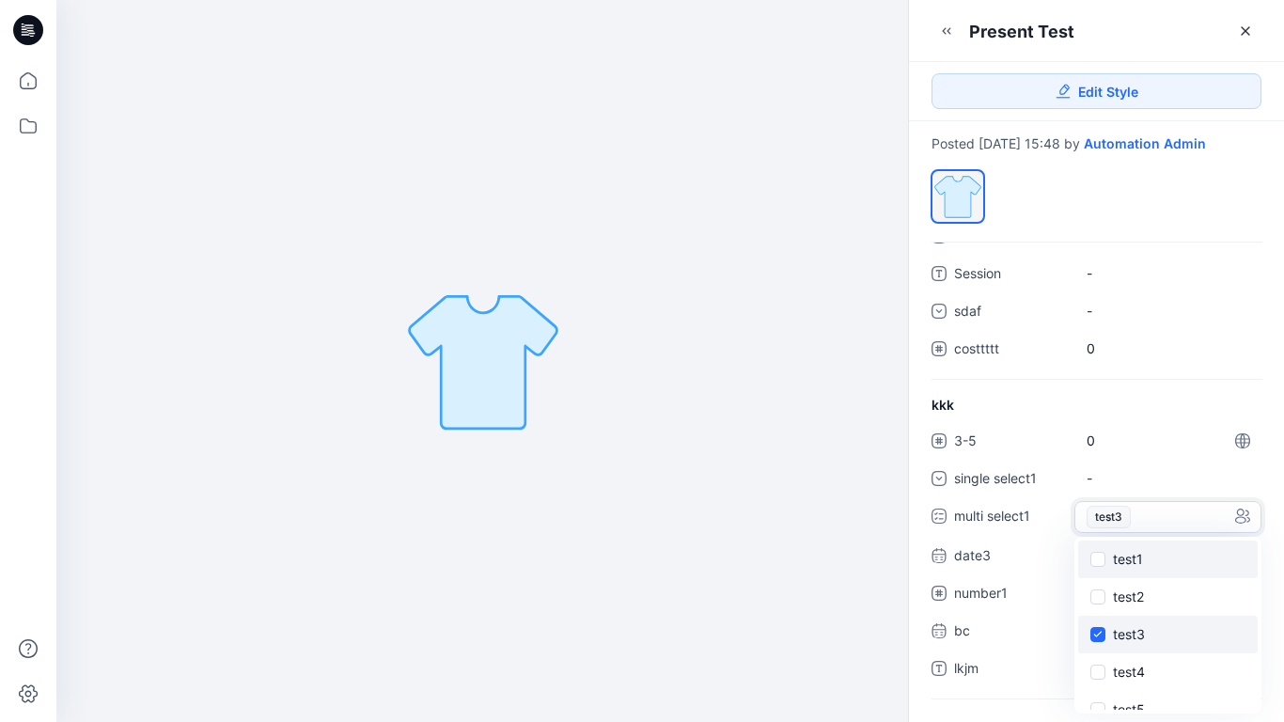
click at [1099, 642] on span at bounding box center [1097, 634] width 15 height 15
click at [1196, 426] on div "kkk 3-5 0 single select1 - multi select1 - test1 test2 test3 test4 test5 test6 …" at bounding box center [1096, 546] width 375 height 303
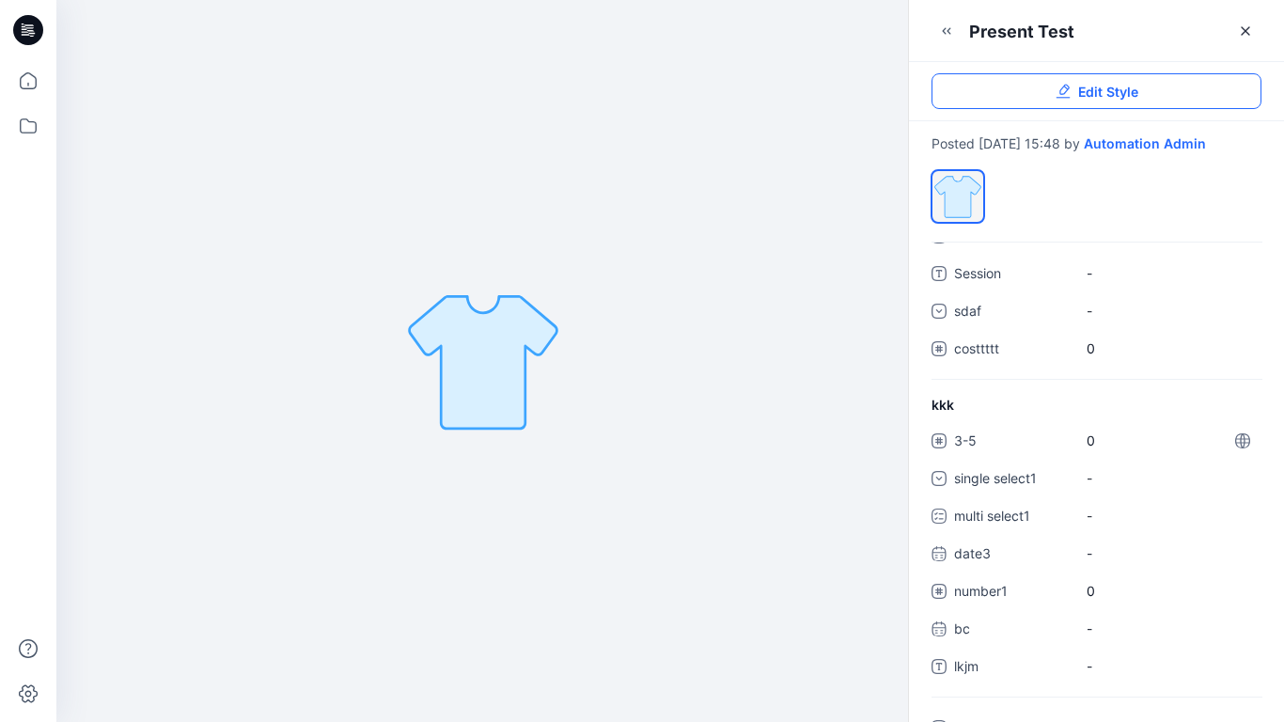
click at [1101, 94] on span "Edit Style" at bounding box center [1108, 92] width 60 height 20
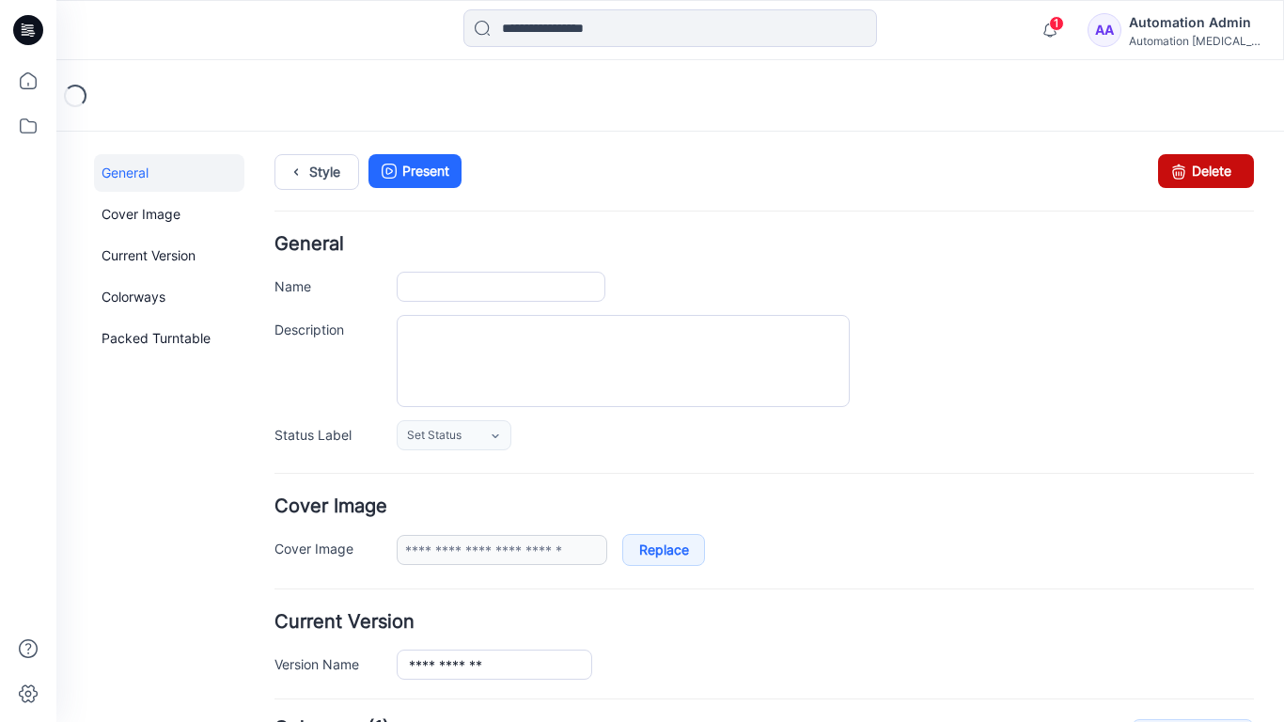
click at [1175, 164] on icon at bounding box center [1178, 171] width 26 height 34
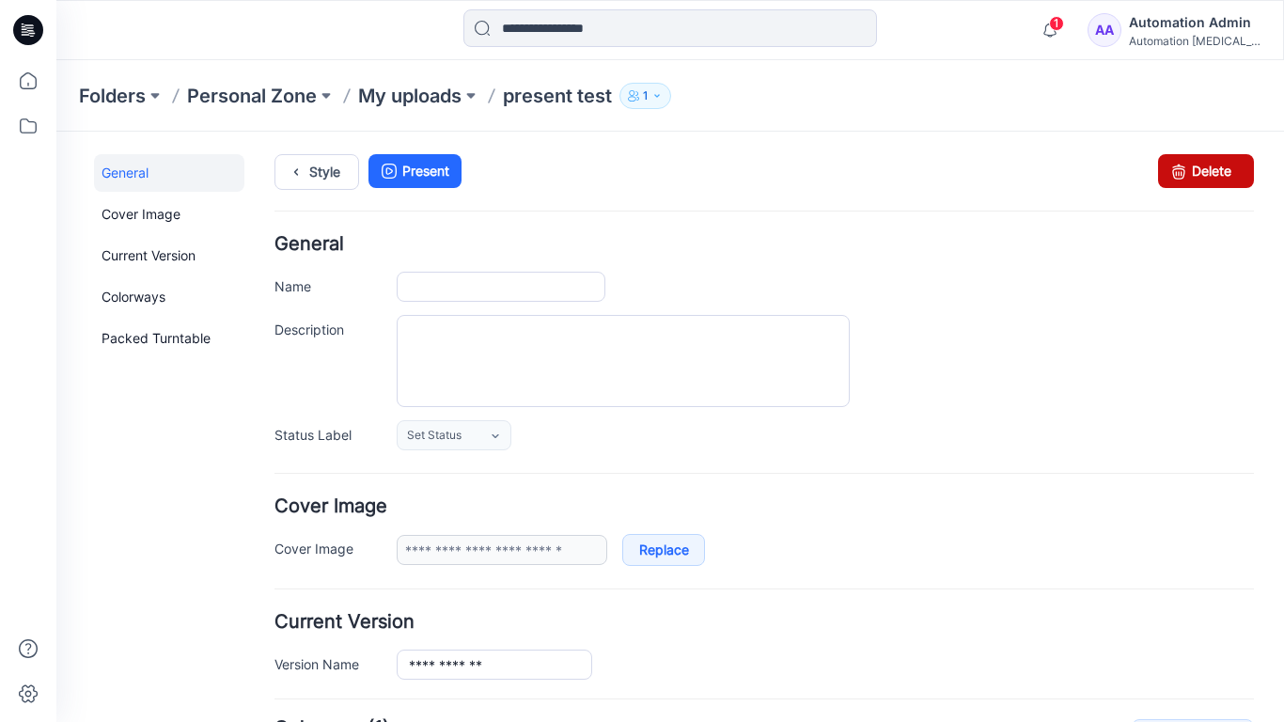
type input "**********"
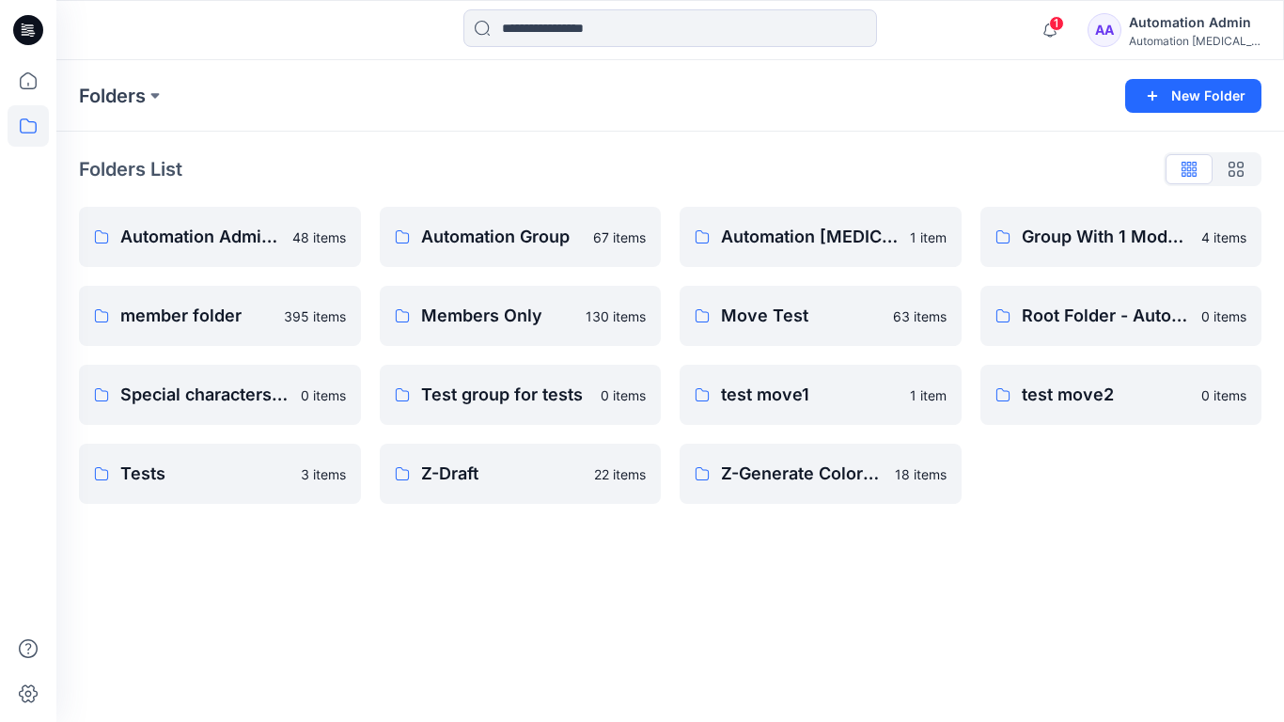
click at [1180, 29] on div "Automation Admin" at bounding box center [1195, 22] width 132 height 23
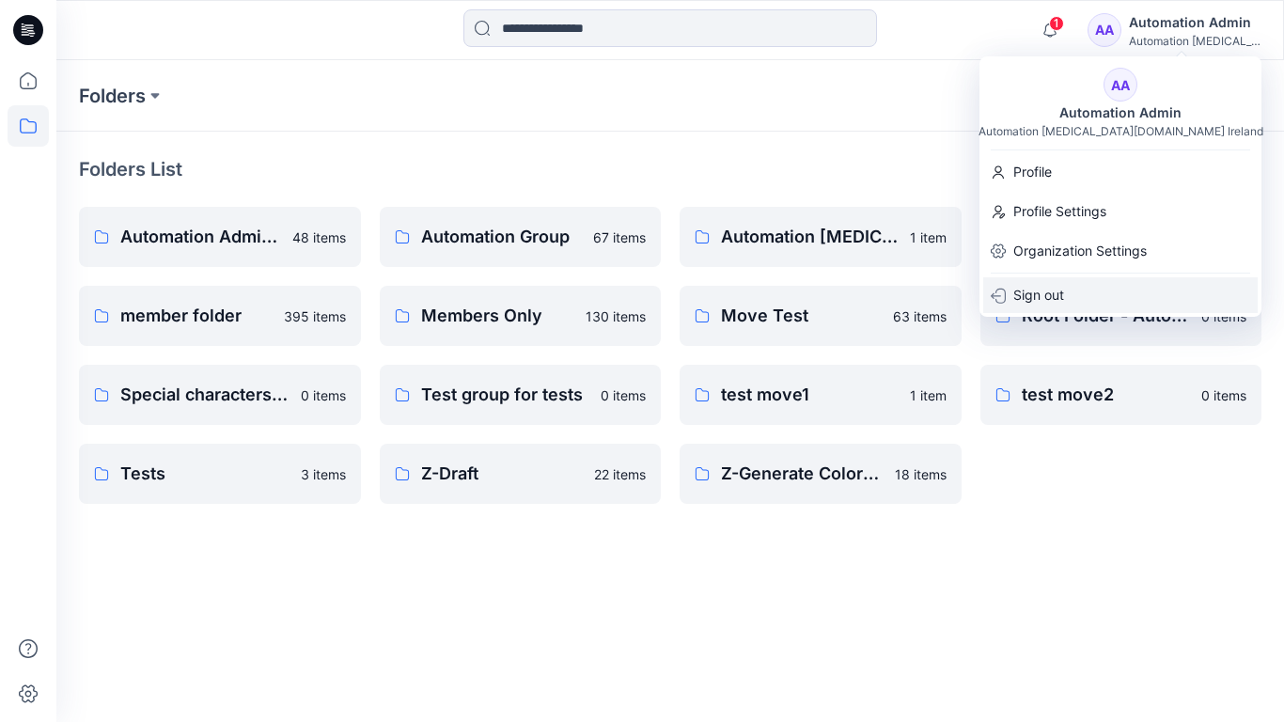
click at [1088, 284] on div "Sign out" at bounding box center [1120, 295] width 274 height 36
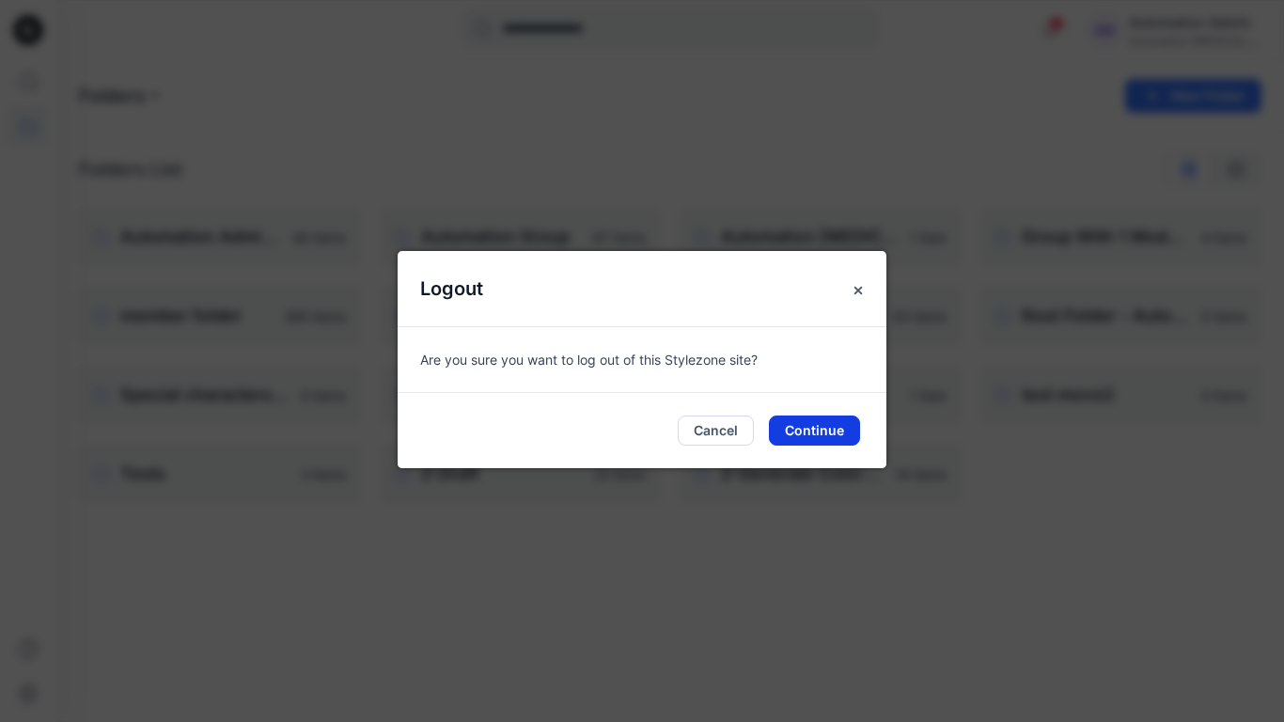
click at [847, 425] on button "Continue" at bounding box center [814, 430] width 91 height 30
